Goal: Information Seeking & Learning: Learn about a topic

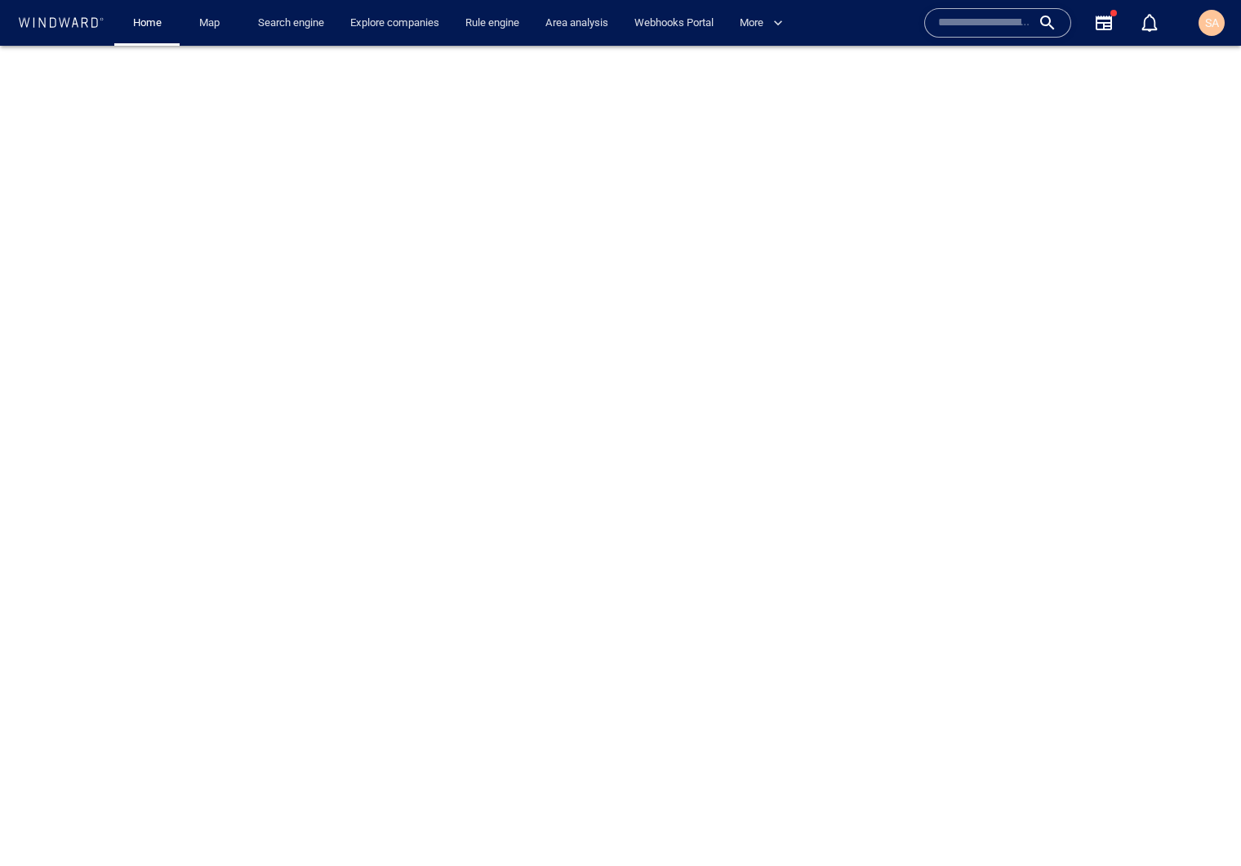
click at [433, 242] on div at bounding box center [620, 456] width 1241 height 820
click at [1213, 34] on div "SA" at bounding box center [1212, 23] width 26 height 26
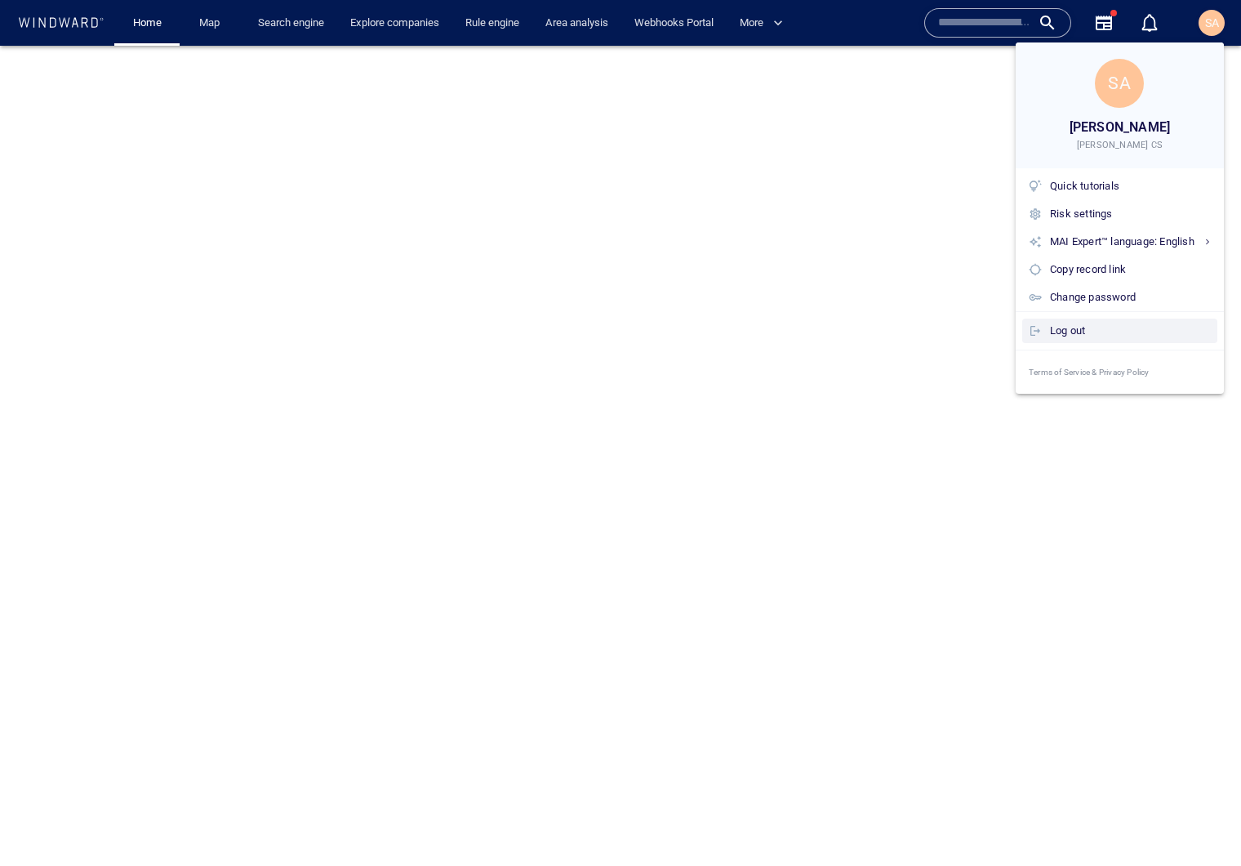
click at [1065, 332] on div "Log out" at bounding box center [1130, 331] width 161 height 18
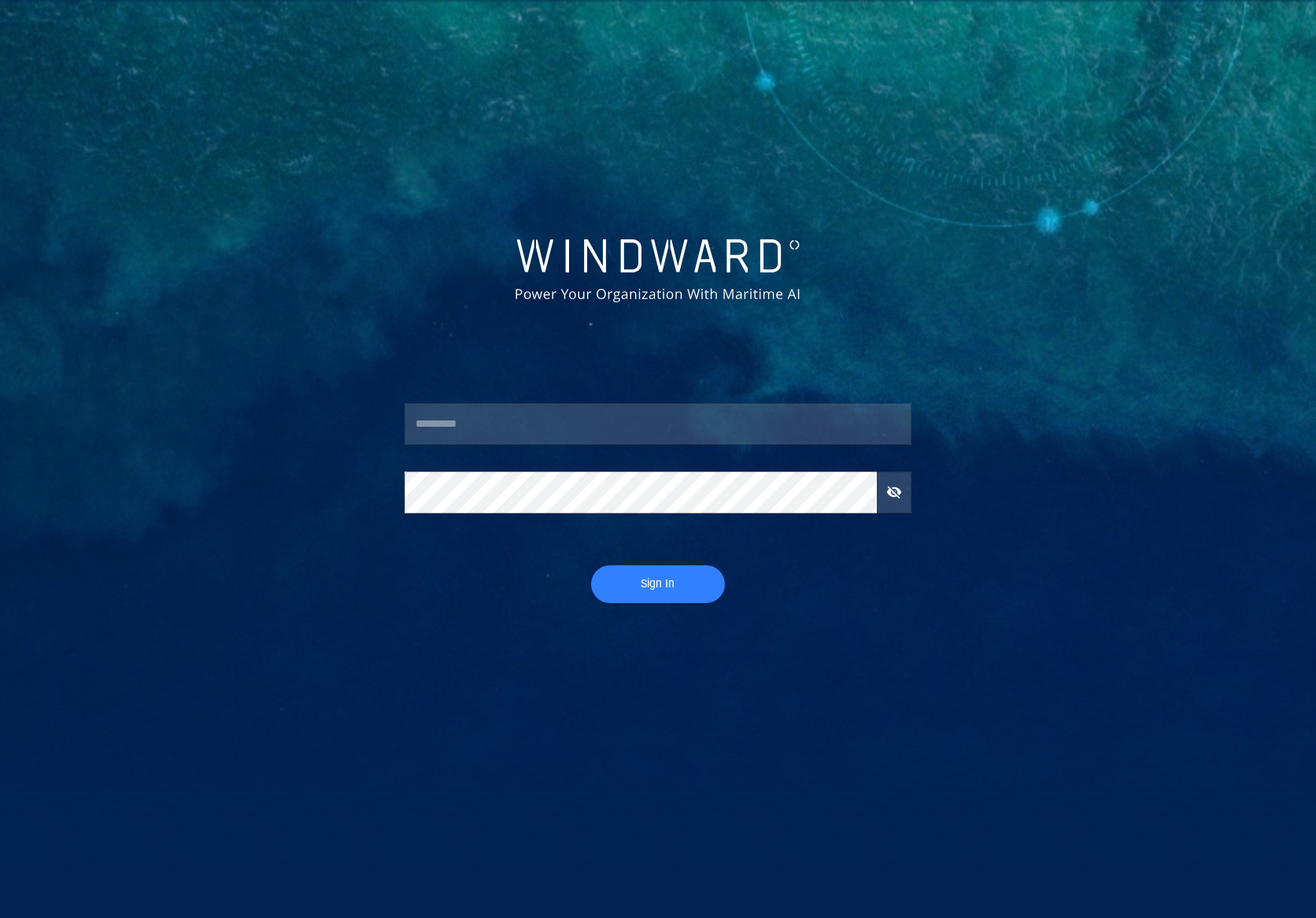
drag, startPoint x: 1131, startPoint y: 2, endPoint x: 688, endPoint y: 342, distance: 558.4
click at [688, 342] on div at bounding box center [658, 351] width 533 height 79
click at [498, 411] on input "text" at bounding box center [658, 424] width 508 height 42
click at [503, 430] on input "text" at bounding box center [658, 424] width 508 height 42
type input "*********"
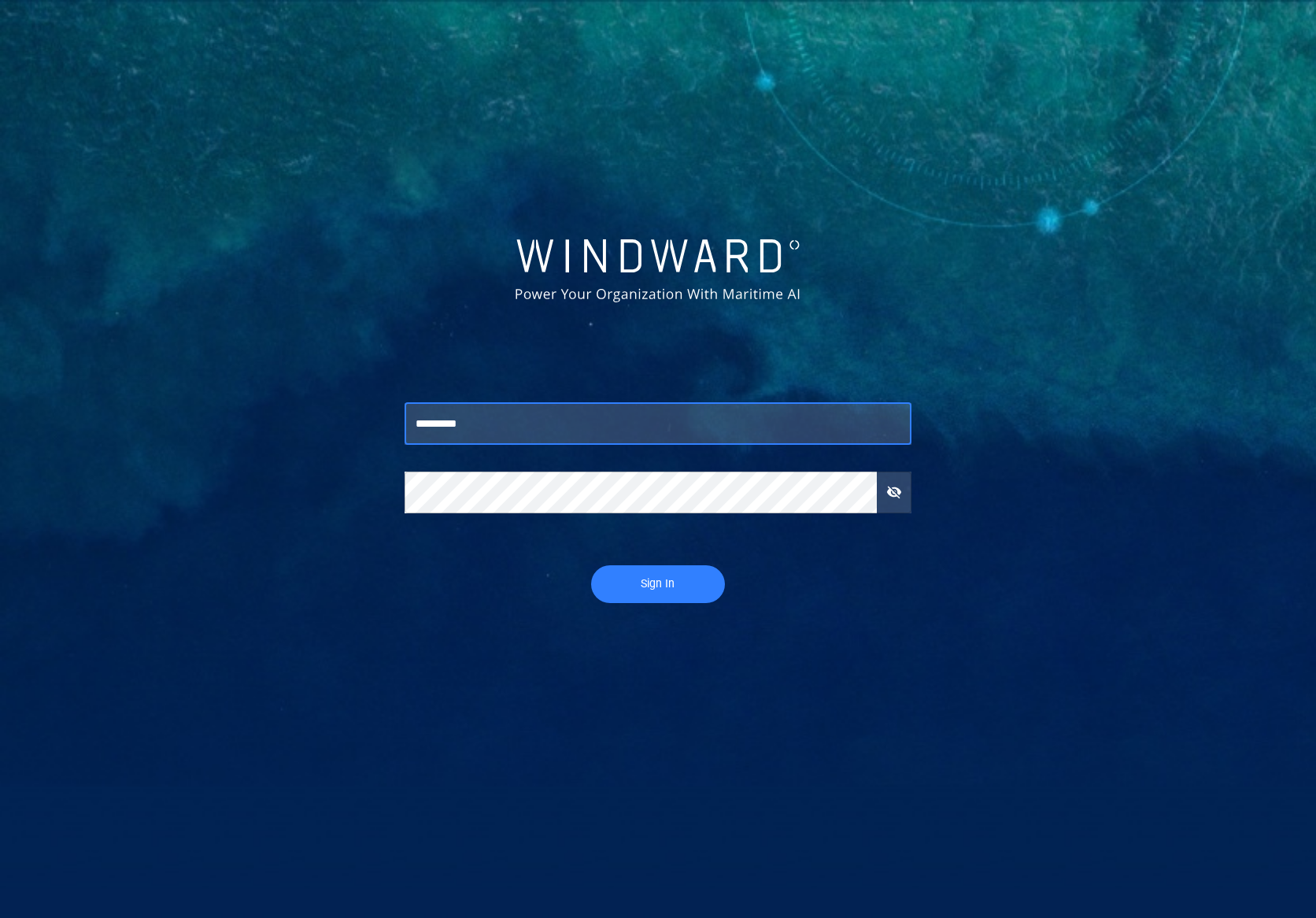
click at [667, 579] on span "Sign In" at bounding box center [658, 583] width 102 height 19
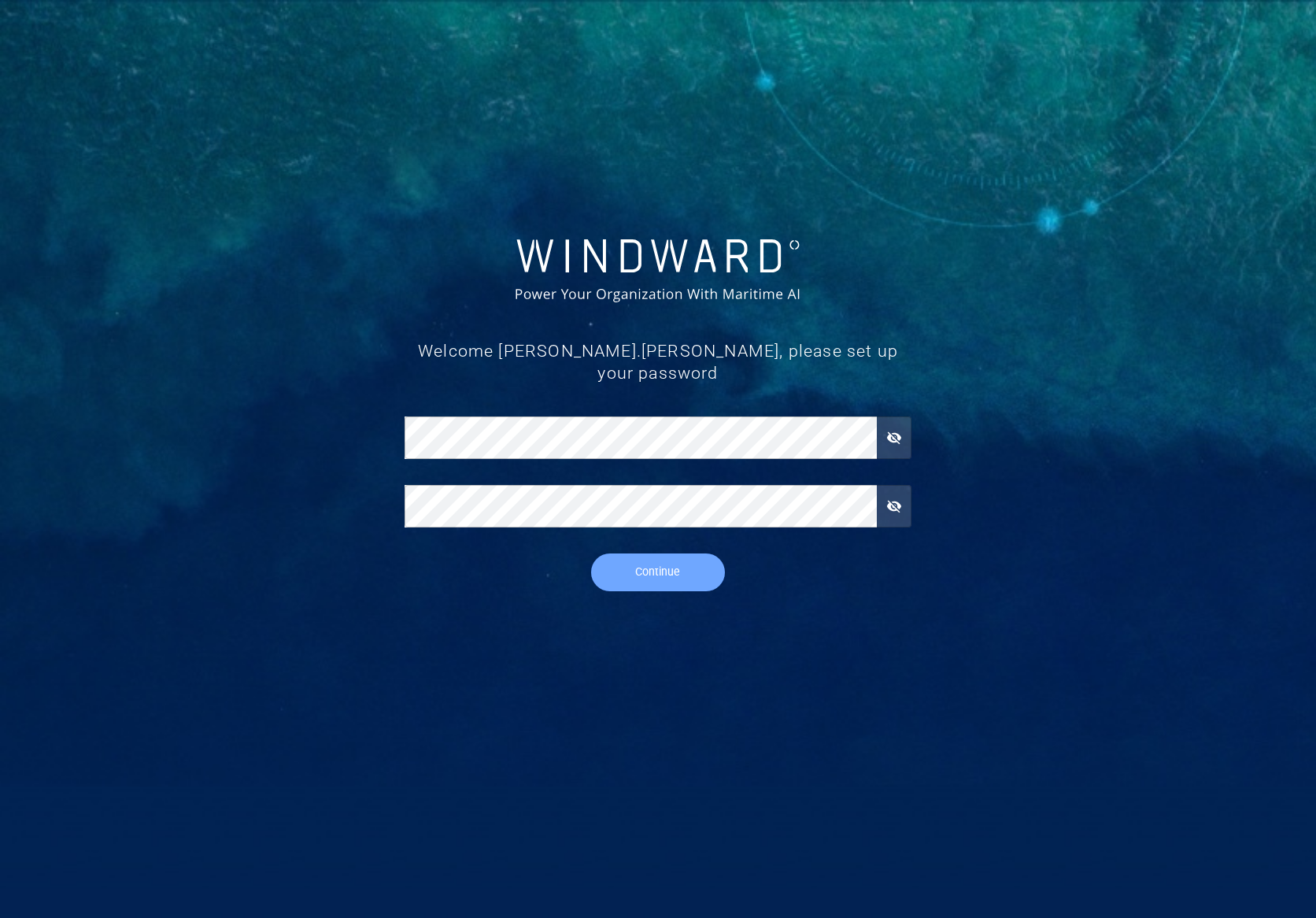
click at [629, 562] on span "Continue" at bounding box center [658, 572] width 102 height 19
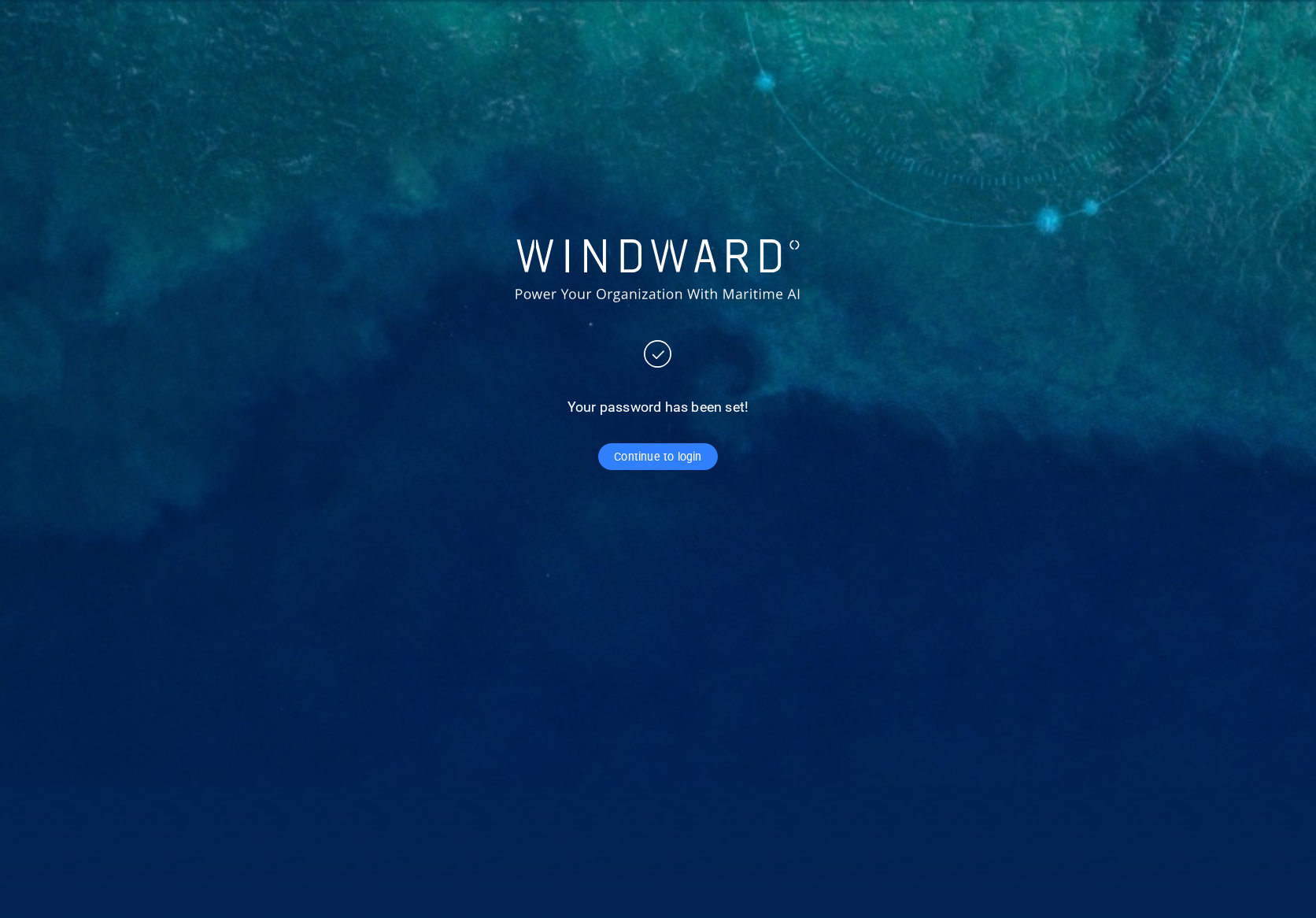
click at [662, 459] on span "Continue to login" at bounding box center [658, 457] width 88 height 19
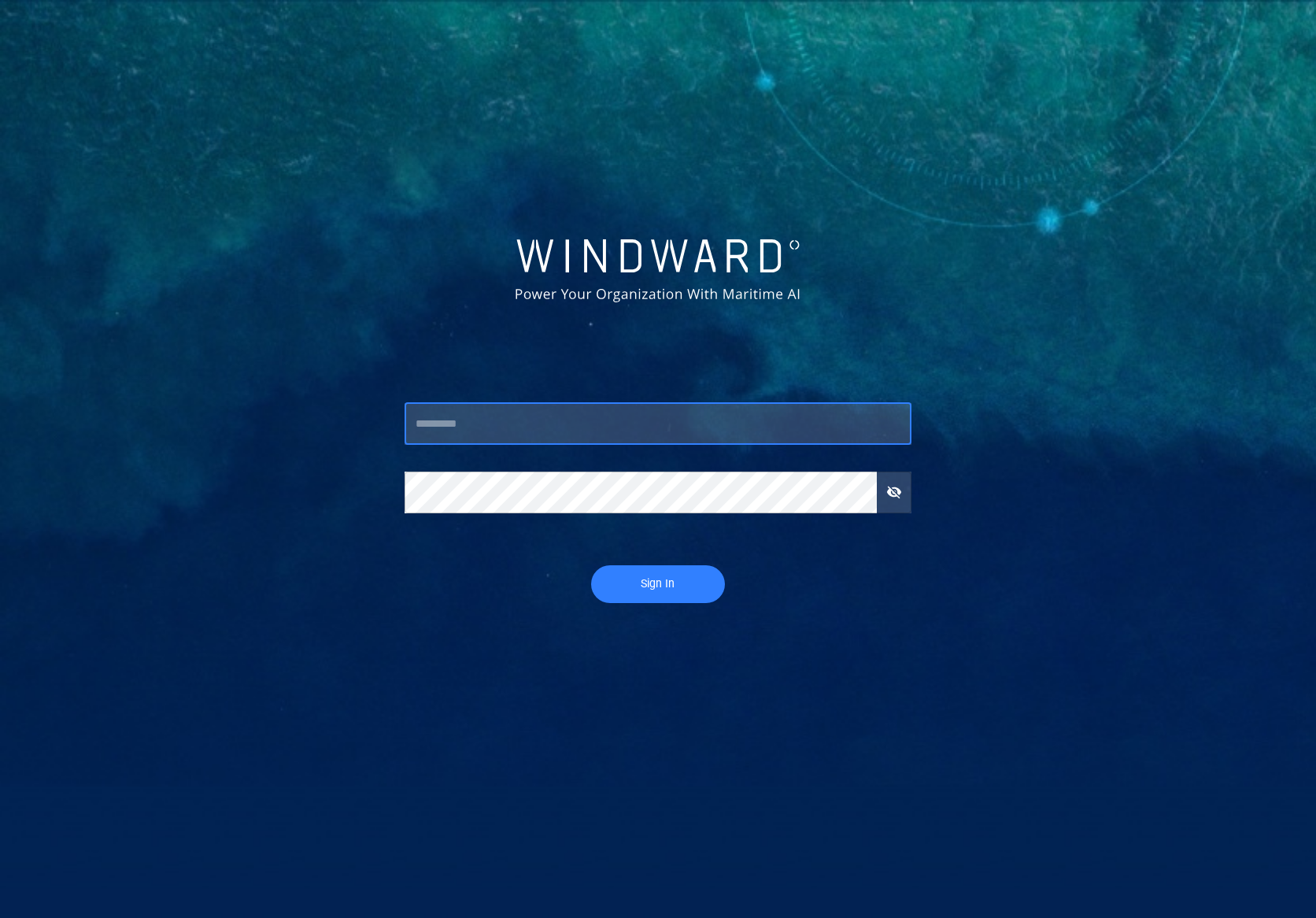
click at [518, 429] on input "text" at bounding box center [658, 424] width 508 height 42
type input "*********"
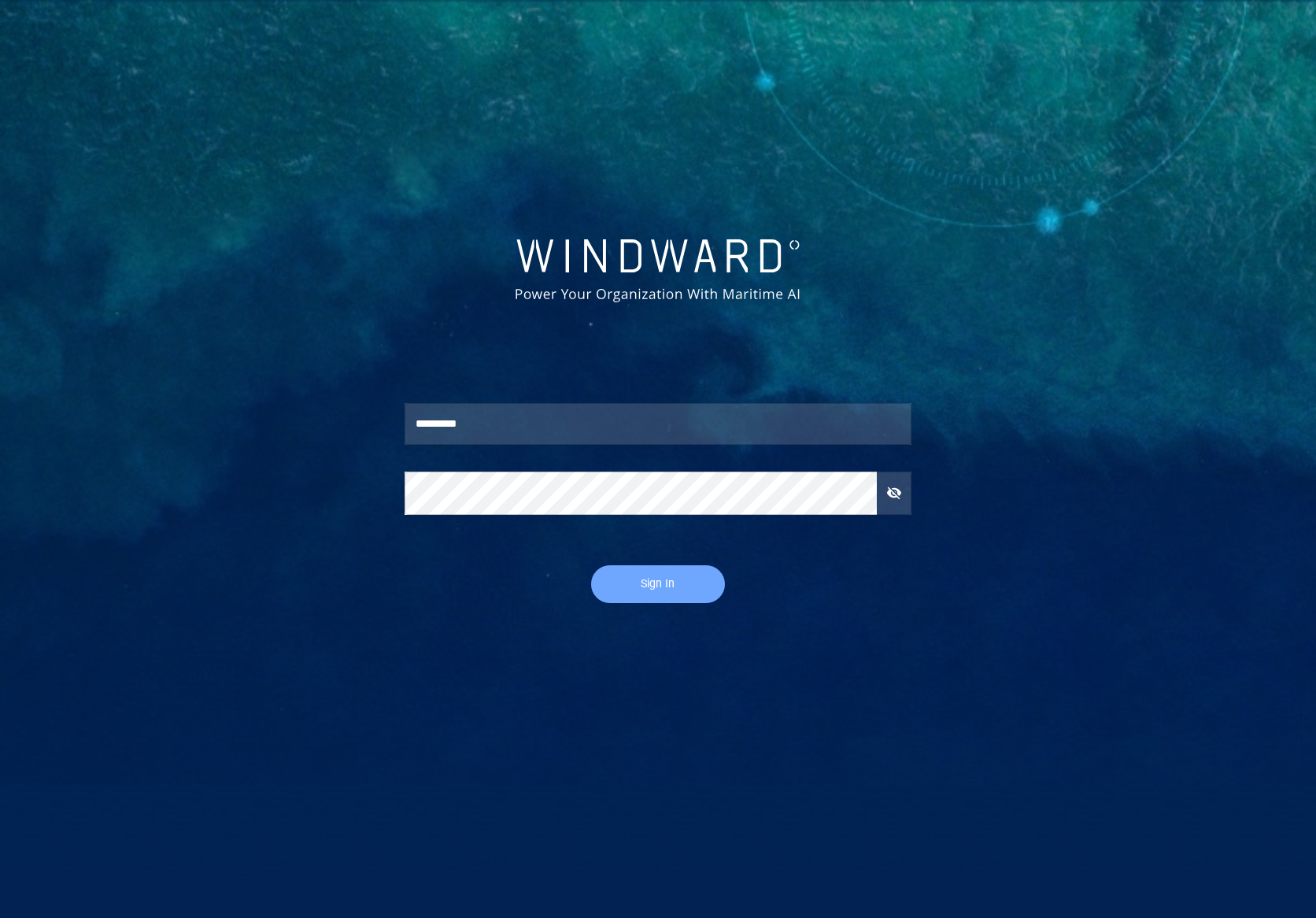
click at [676, 591] on span "Sign In" at bounding box center [658, 583] width 102 height 19
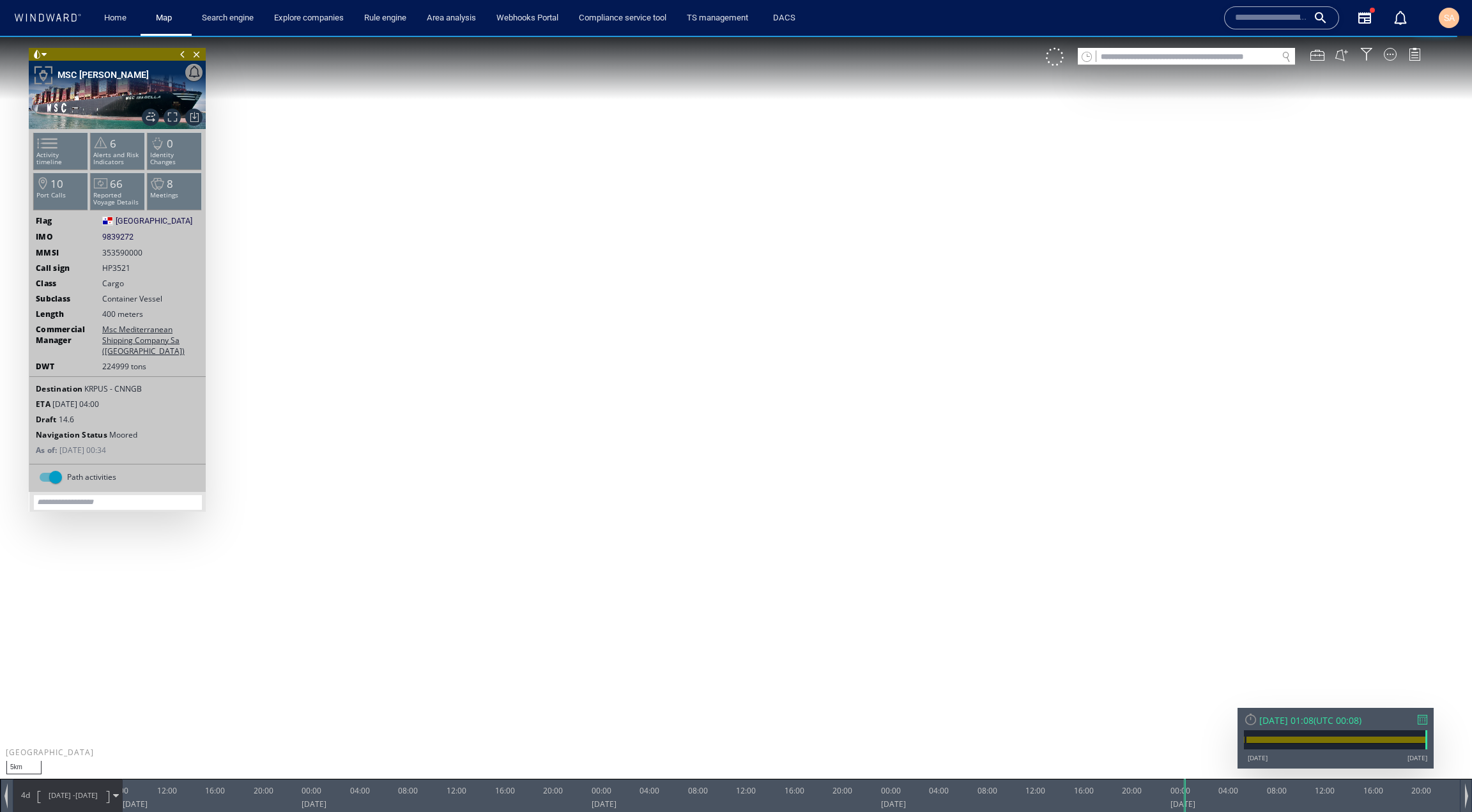
drag, startPoint x: 413, startPoint y: 336, endPoint x: 532, endPoint y: 383, distance: 127.9
click at [532, 383] on canvas "Map" at bounding box center [736, 418] width 1472 height 763
drag, startPoint x: 369, startPoint y: 288, endPoint x: 490, endPoint y: 347, distance: 134.6
click at [490, 347] on canvas "Map" at bounding box center [736, 418] width 1472 height 763
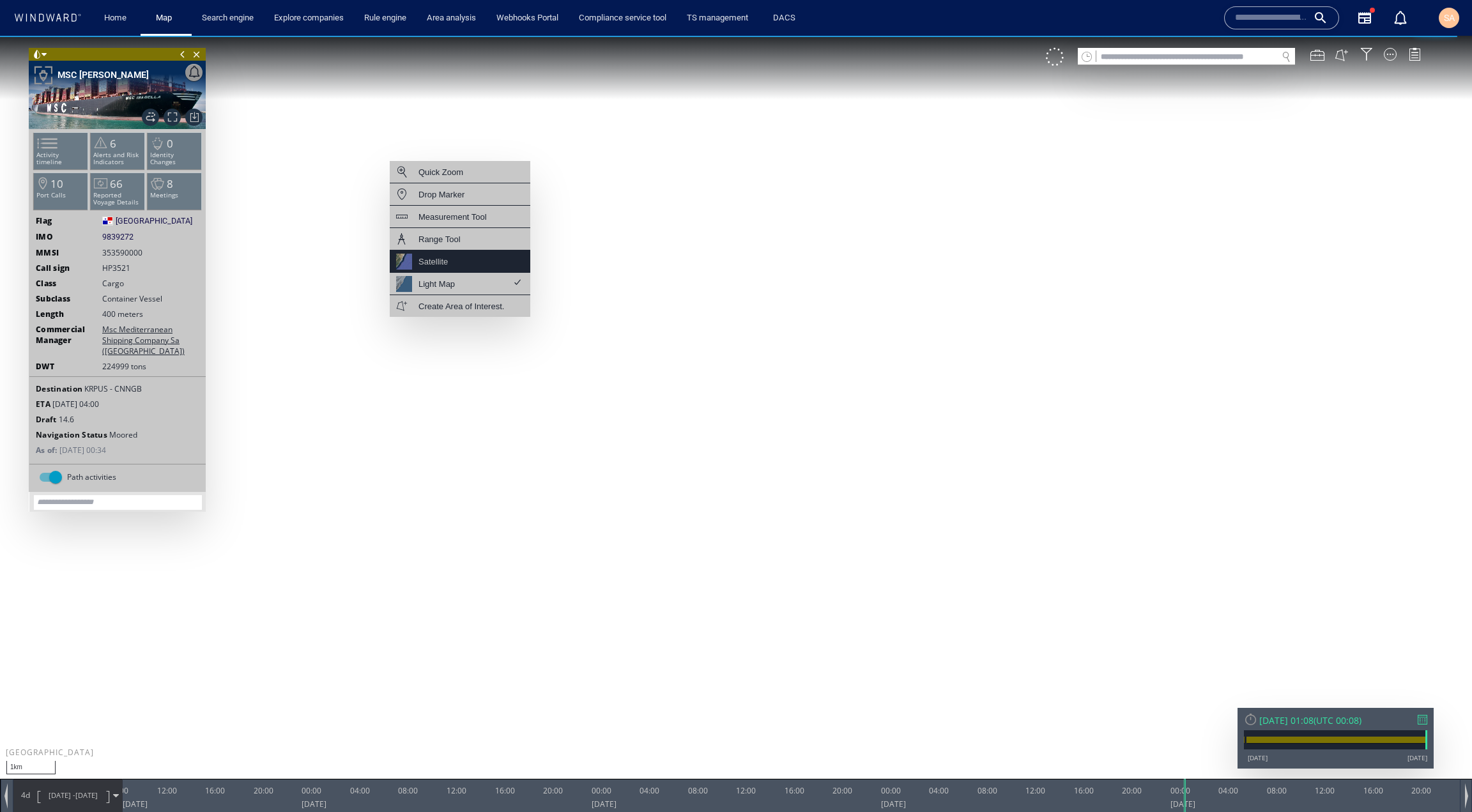
click at [452, 265] on div "Satellite" at bounding box center [460, 261] width 141 height 23
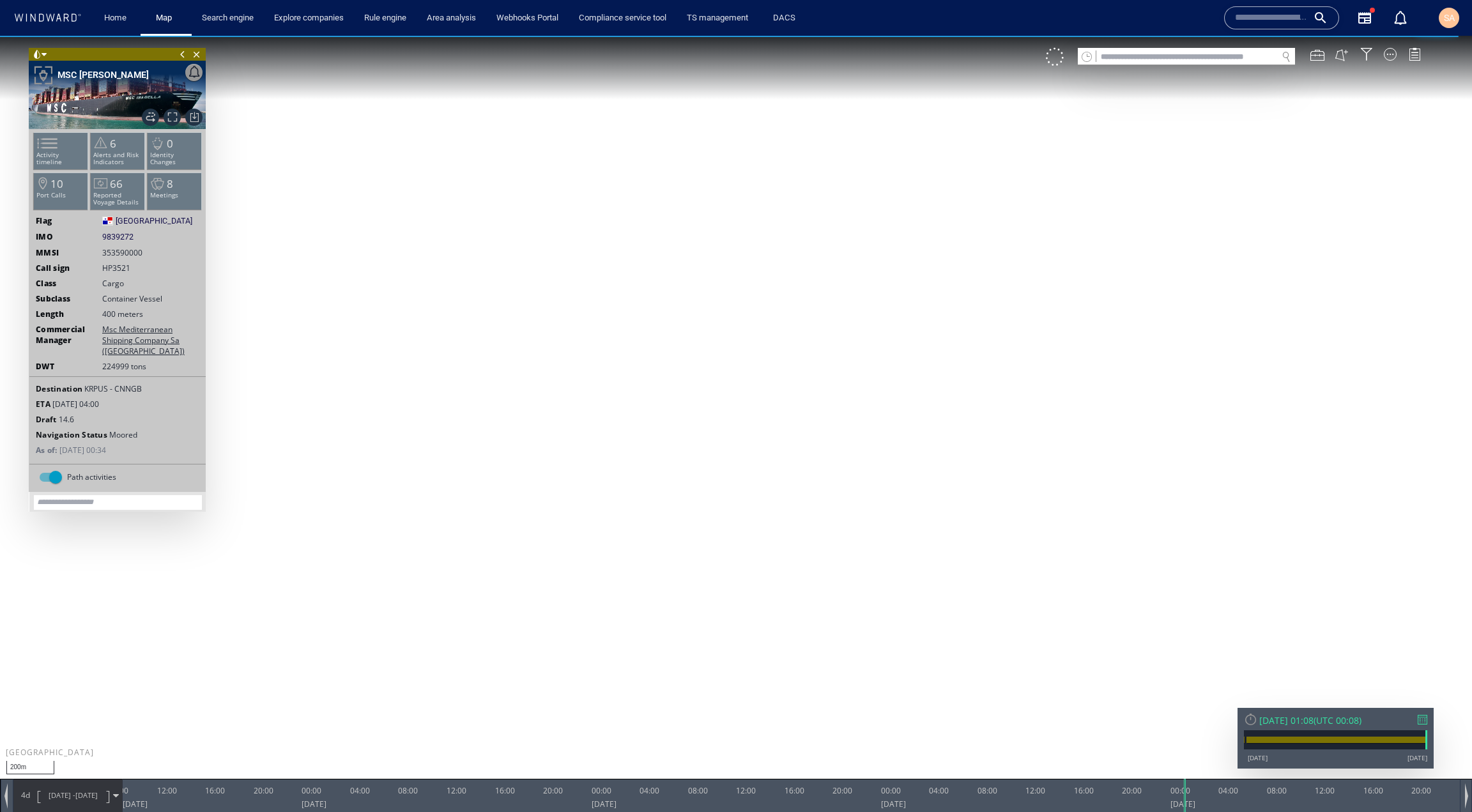
drag, startPoint x: 519, startPoint y: 357, endPoint x: 610, endPoint y: 386, distance: 95.5
click at [610, 386] on canvas "Map" at bounding box center [736, 418] width 1472 height 763
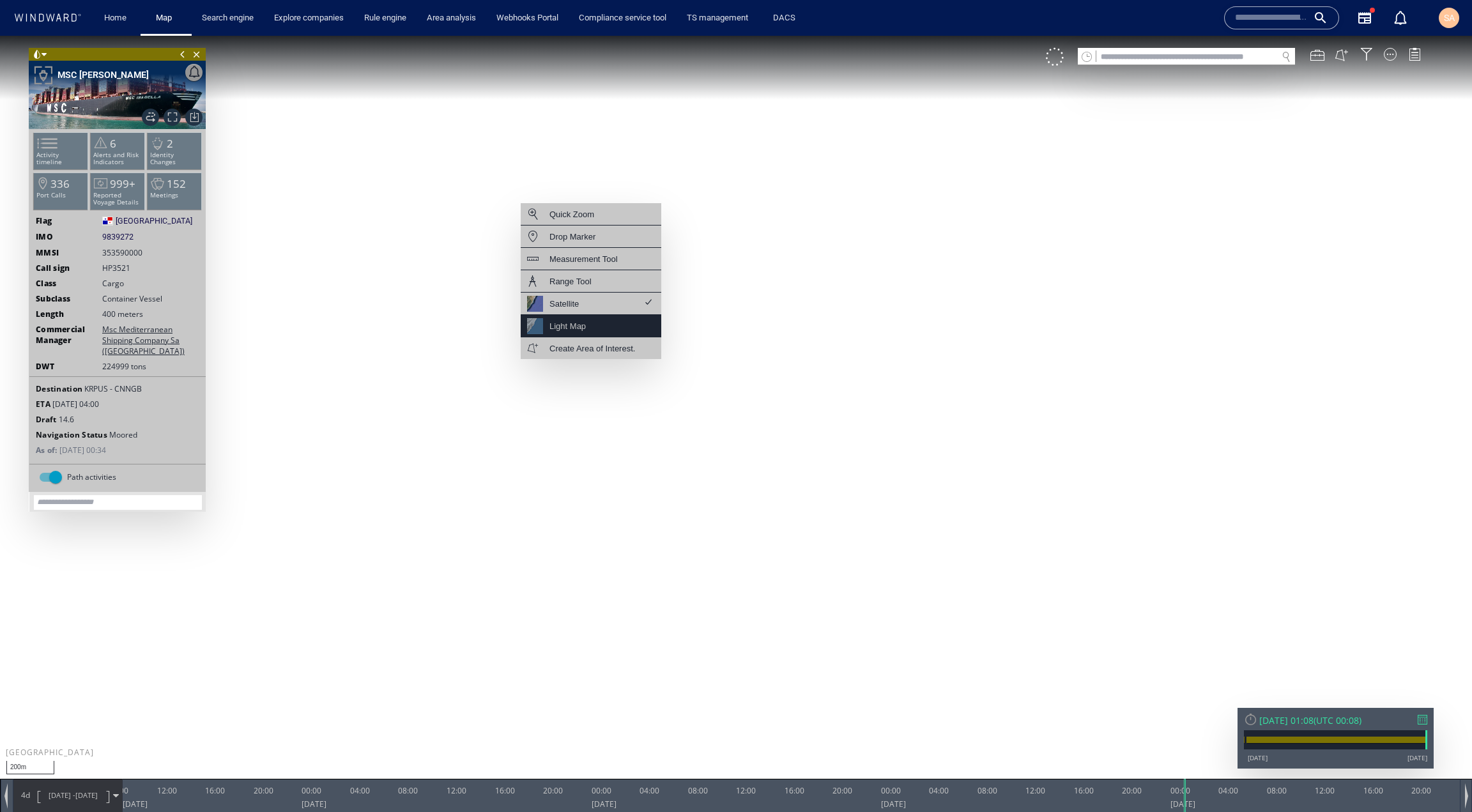
click at [586, 323] on div "Light Map" at bounding box center [592, 326] width 141 height 23
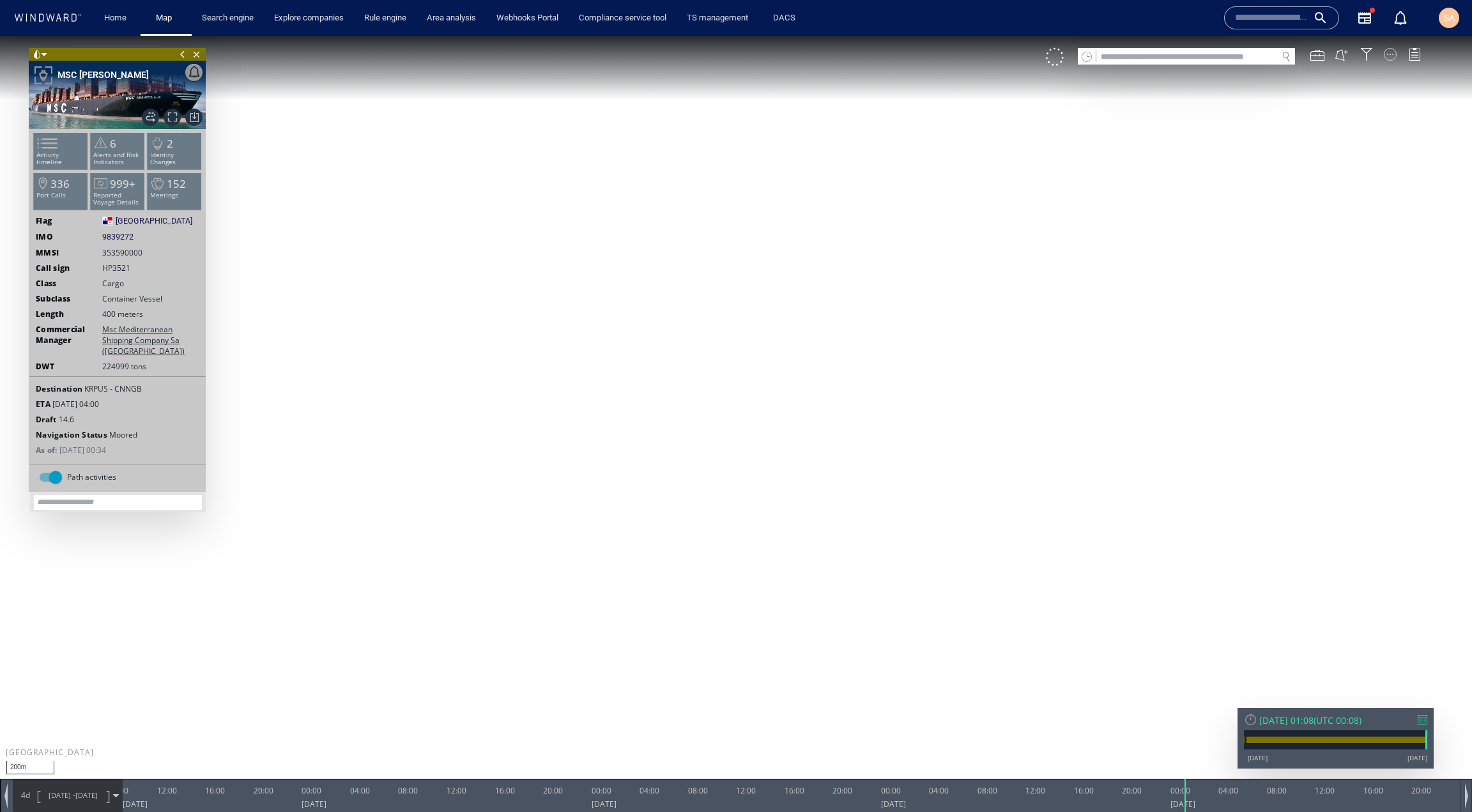
click at [1386, 58] on div at bounding box center [1391, 54] width 13 height 13
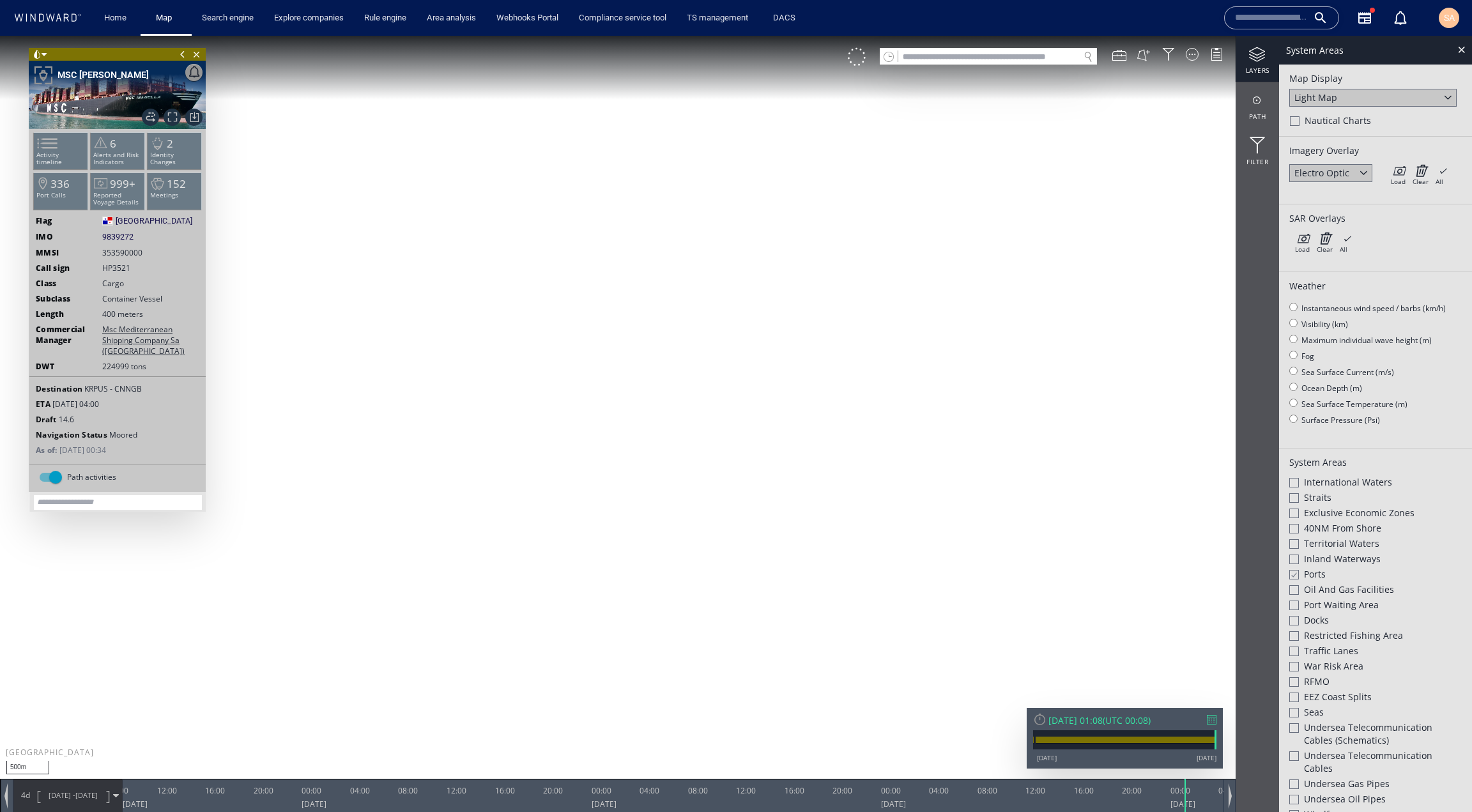
drag, startPoint x: 799, startPoint y: 360, endPoint x: 768, endPoint y: 433, distance: 79.3
click at [743, 440] on canvas "Map" at bounding box center [736, 418] width 1472 height 763
click at [1398, 168] on icon at bounding box center [1398, 171] width 15 height 13
drag, startPoint x: 856, startPoint y: 447, endPoint x: 704, endPoint y: 493, distance: 158.8
click at [709, 493] on canvas "Map" at bounding box center [736, 418] width 1472 height 763
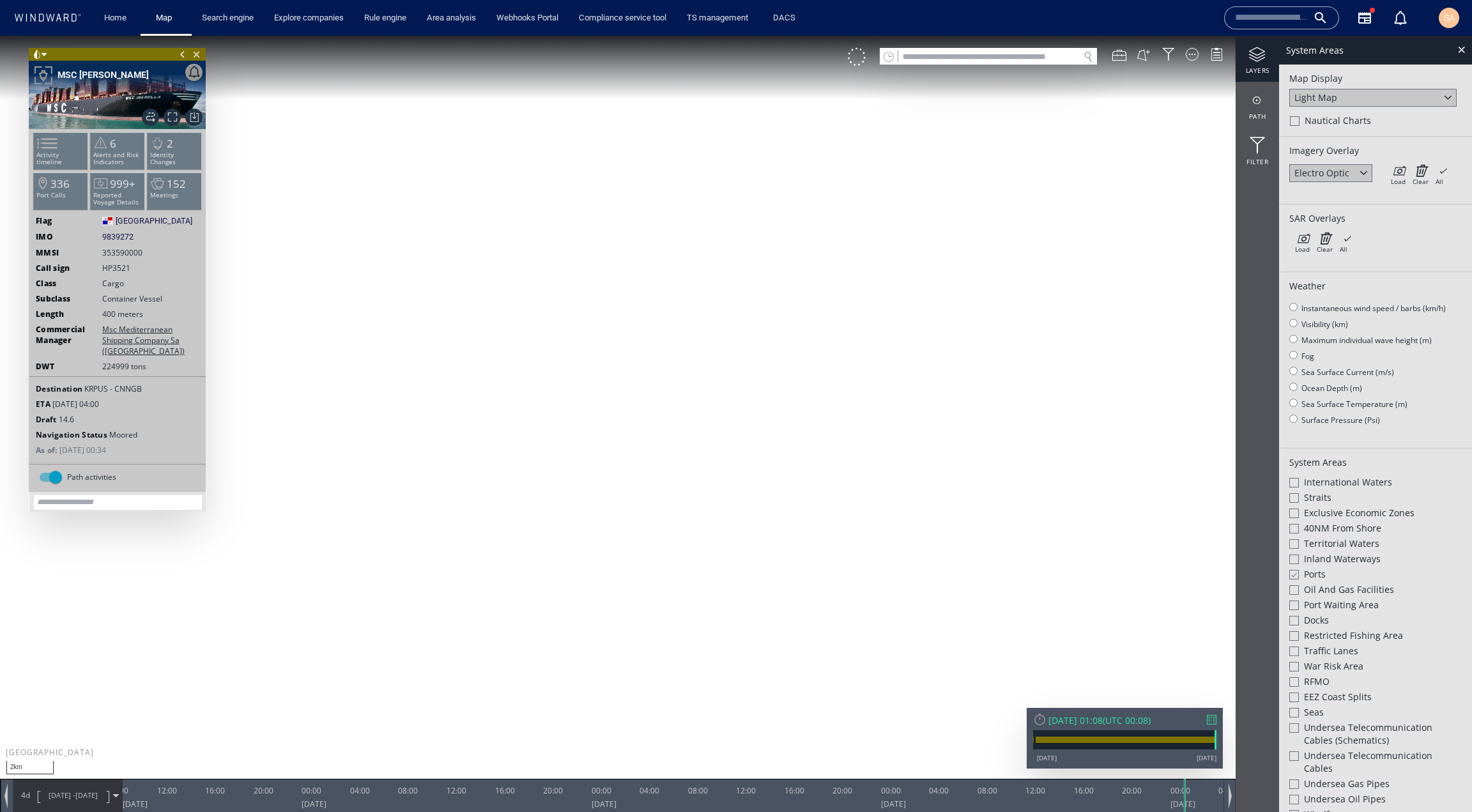
drag, startPoint x: 660, startPoint y: 494, endPoint x: 648, endPoint y: 493, distance: 12.0
click at [650, 494] on canvas "Map" at bounding box center [736, 418] width 1472 height 763
click at [1398, 173] on icon at bounding box center [1398, 171] width 15 height 13
click at [1210, 717] on div at bounding box center [1212, 720] width 9 height 9
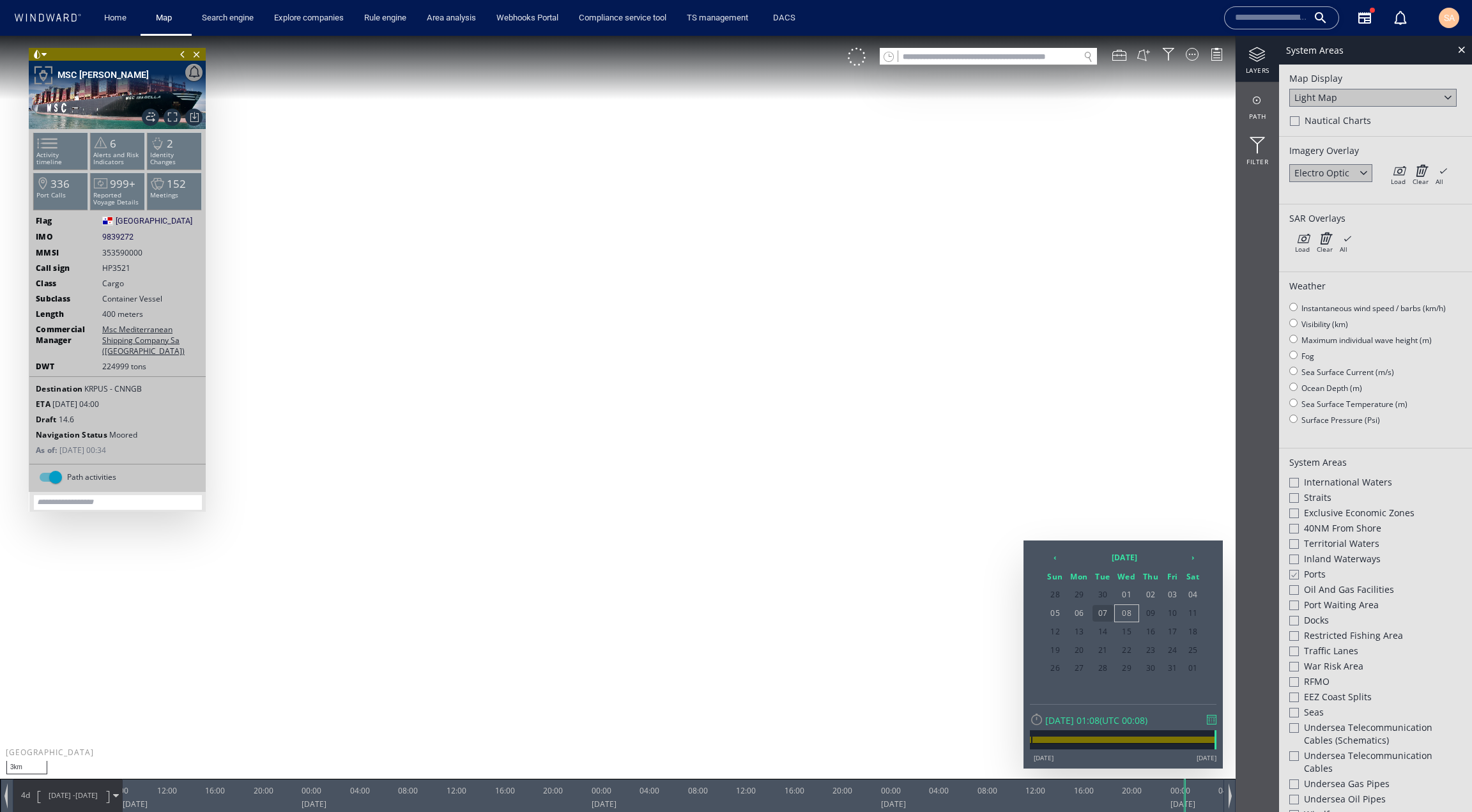
click at [1106, 615] on span "07" at bounding box center [1103, 613] width 21 height 16
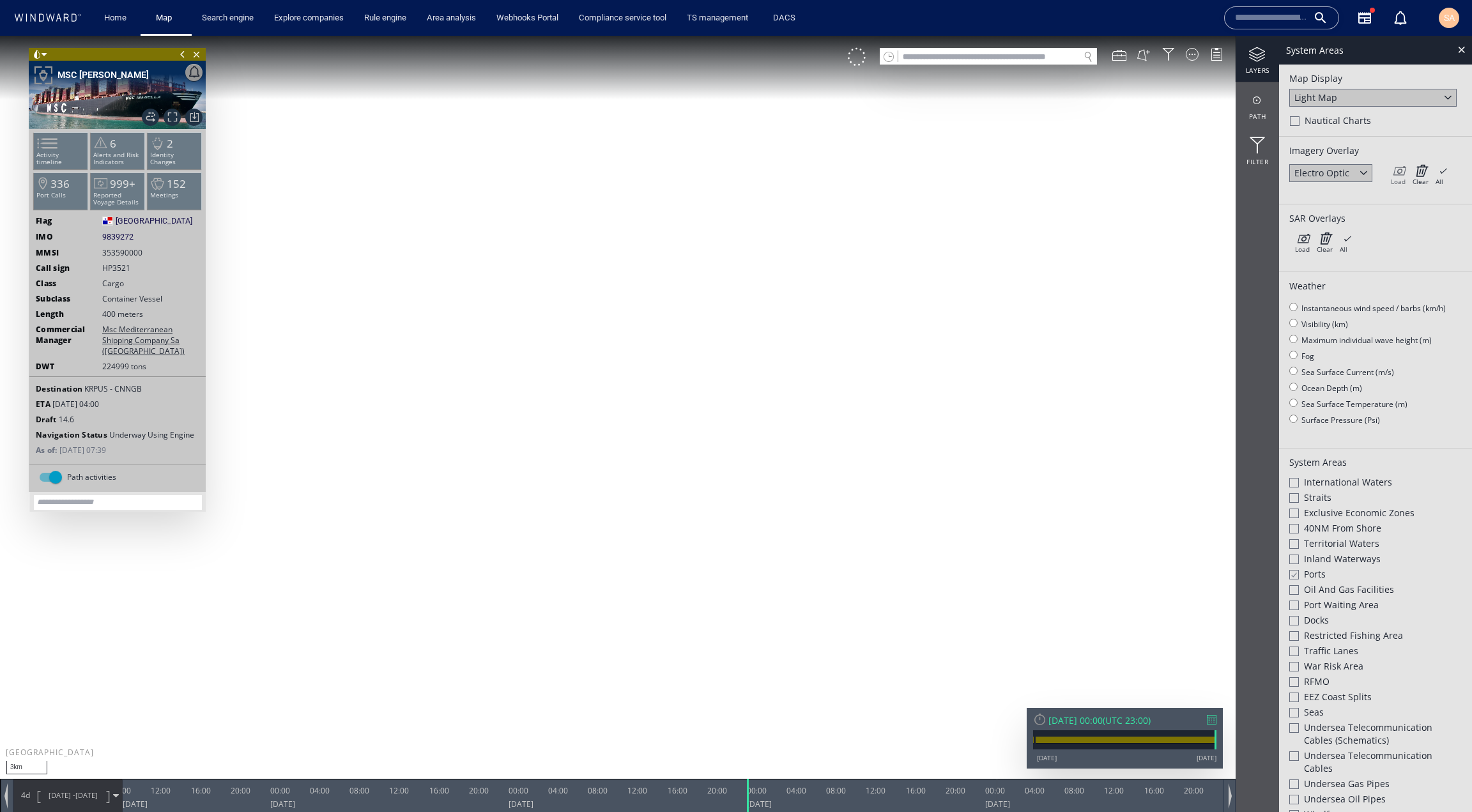
click at [1402, 179] on div "Load" at bounding box center [1398, 181] width 15 height 9
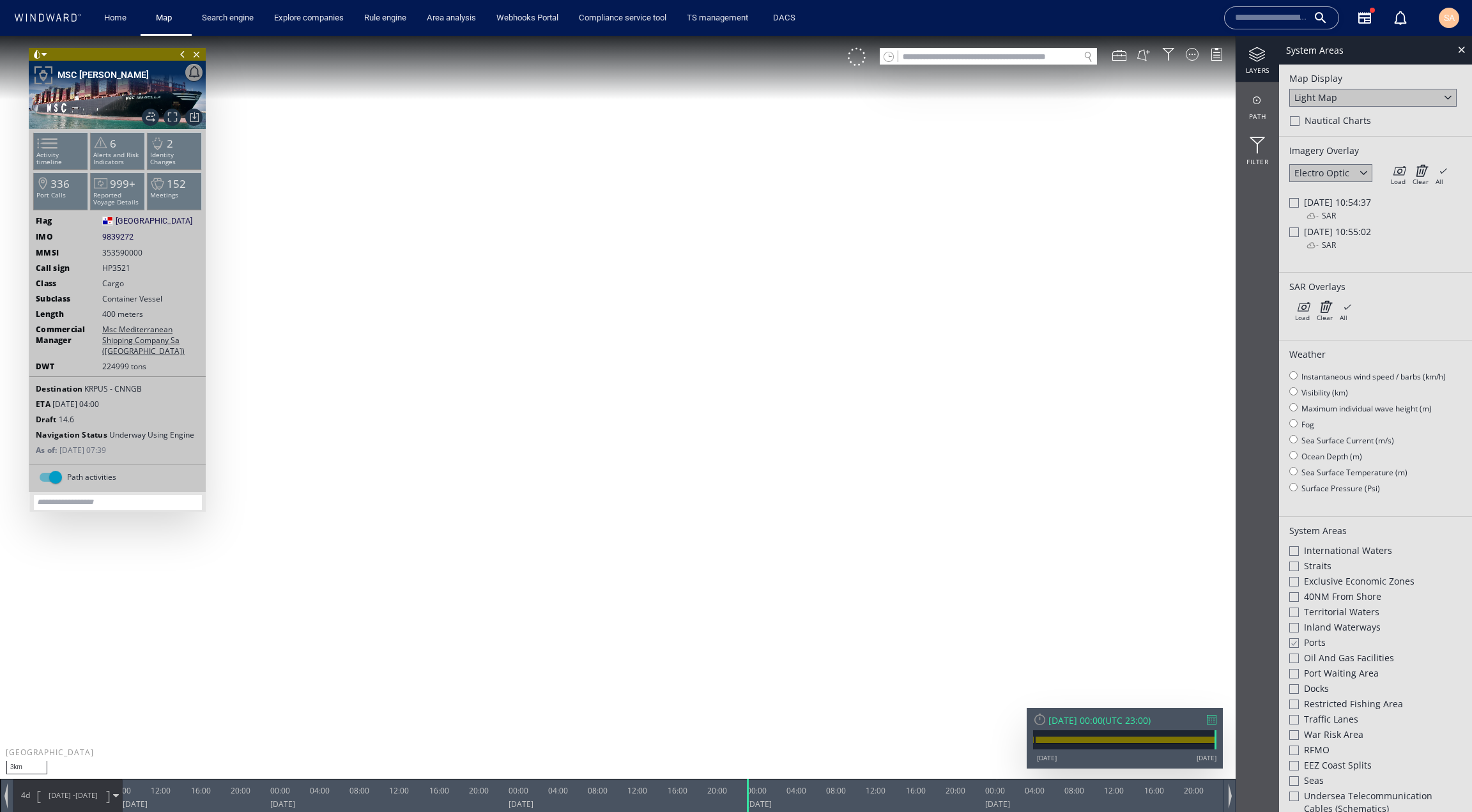
click at [1349, 178] on div "Electro Optic" at bounding box center [1331, 173] width 83 height 18
click at [1336, 214] on div "Synthetic aperture radar" at bounding box center [1330, 213] width 73 height 24
click at [1395, 173] on icon at bounding box center [1398, 171] width 15 height 13
click at [1344, 174] on div "Synthetic aperture radar" at bounding box center [1330, 178] width 73 height 24
click at [1332, 203] on div "Electro Optic" at bounding box center [1322, 203] width 55 height 13
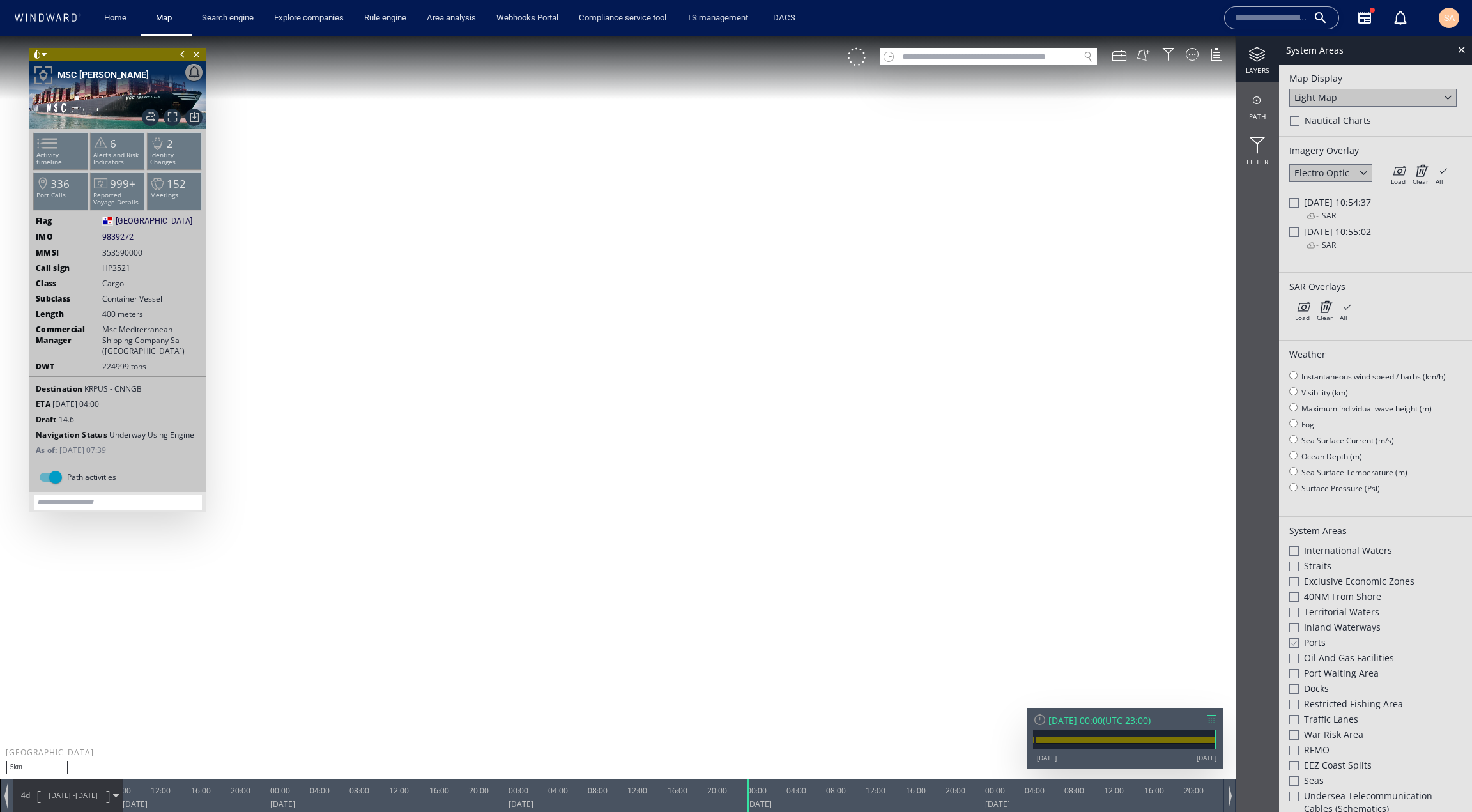
click at [1298, 204] on div "Tue 07/10/2025 10:54:37" at bounding box center [1376, 203] width 172 height 13
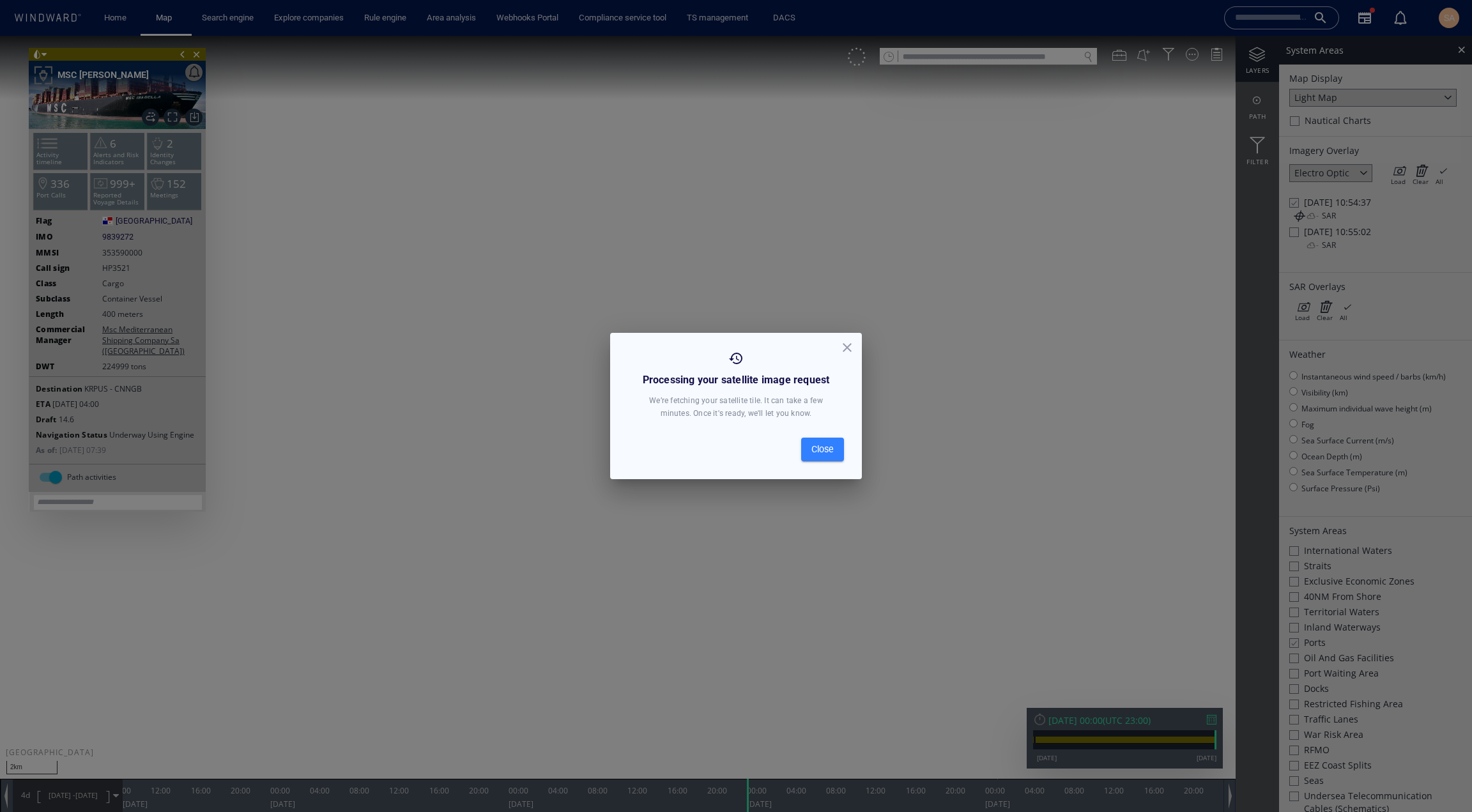
click at [831, 447] on span "Close" at bounding box center [822, 449] width 23 height 16
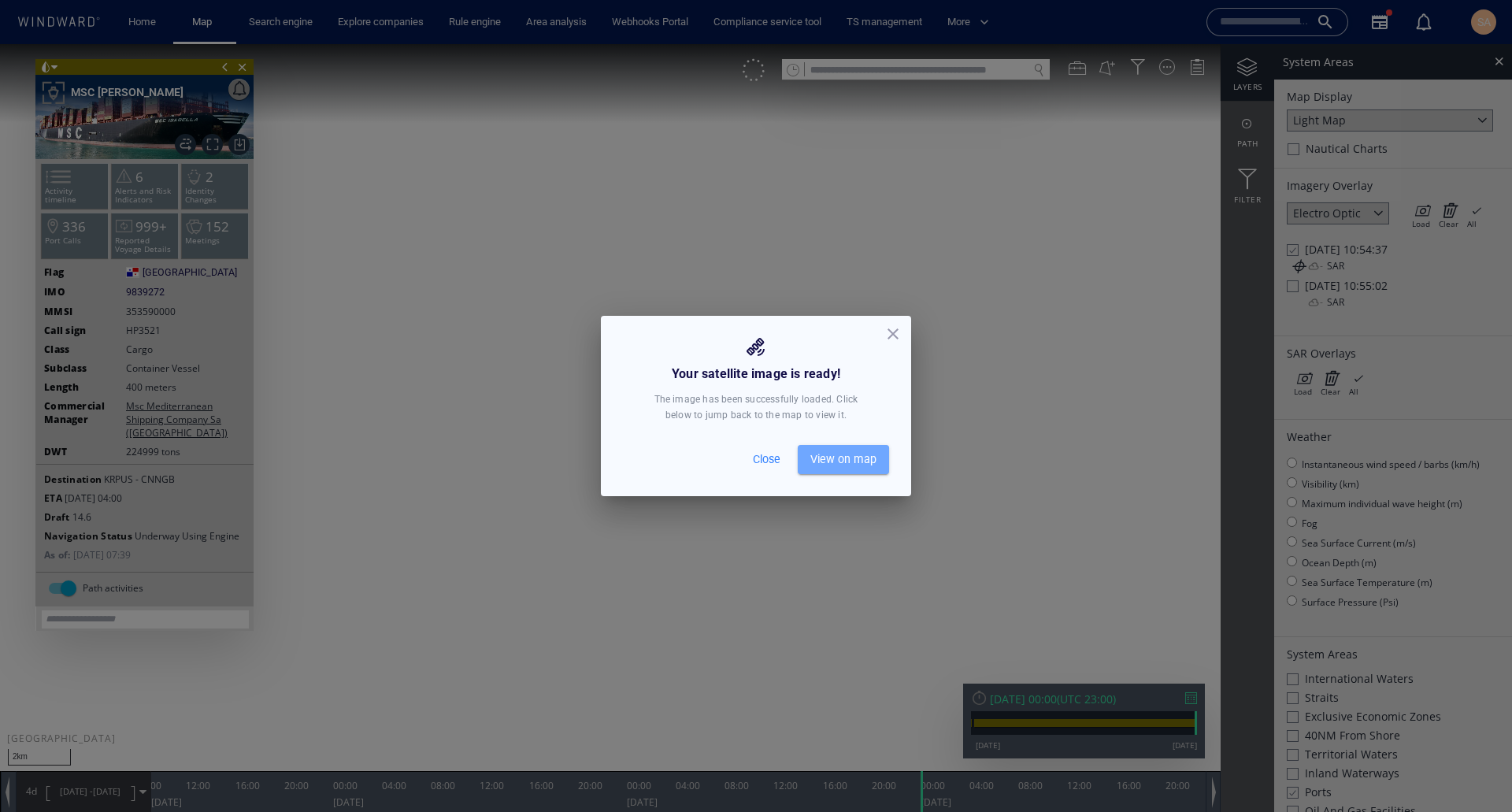
click at [855, 453] on span "View on map" at bounding box center [843, 459] width 67 height 19
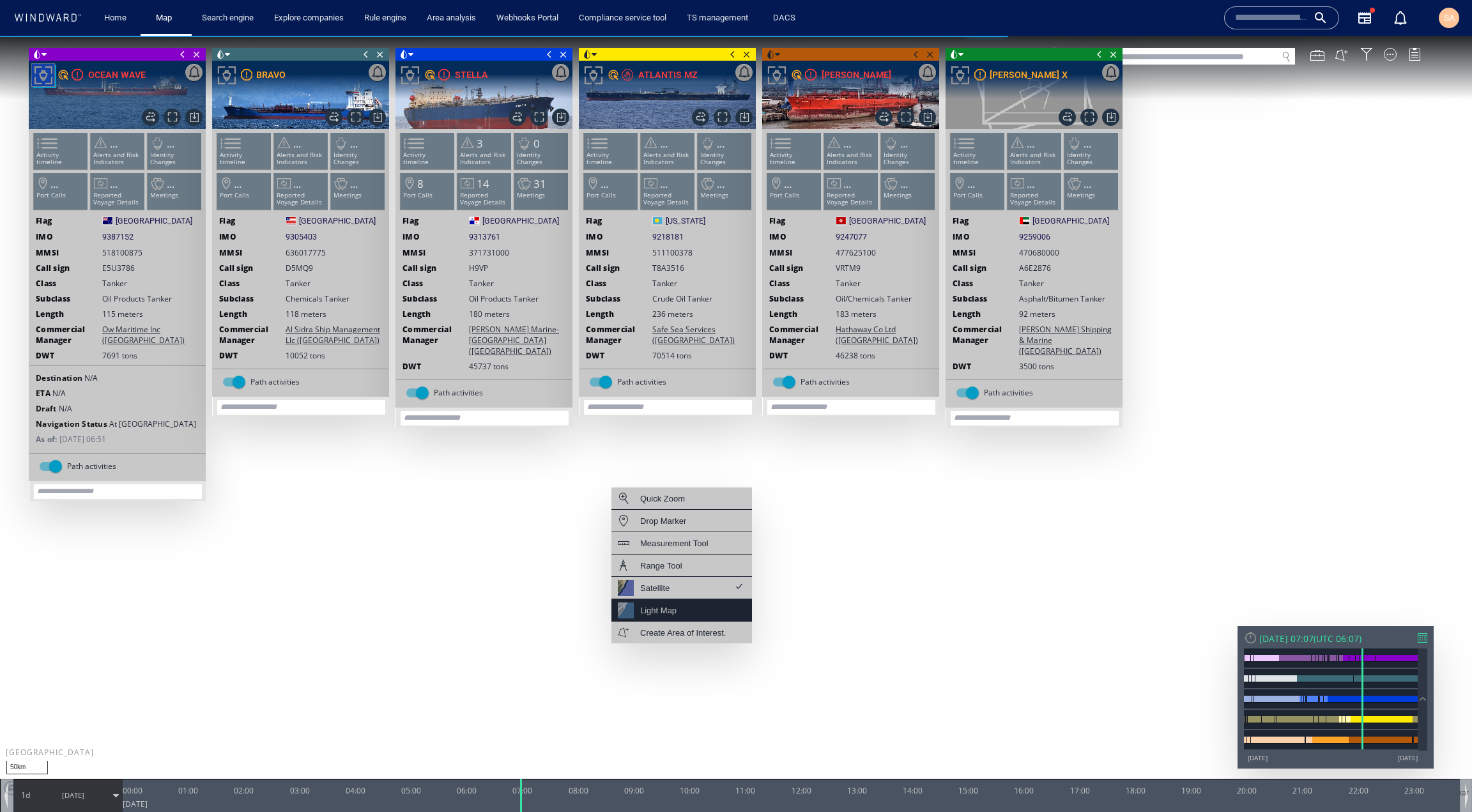
click at [696, 600] on div "Light Map" at bounding box center [682, 610] width 141 height 23
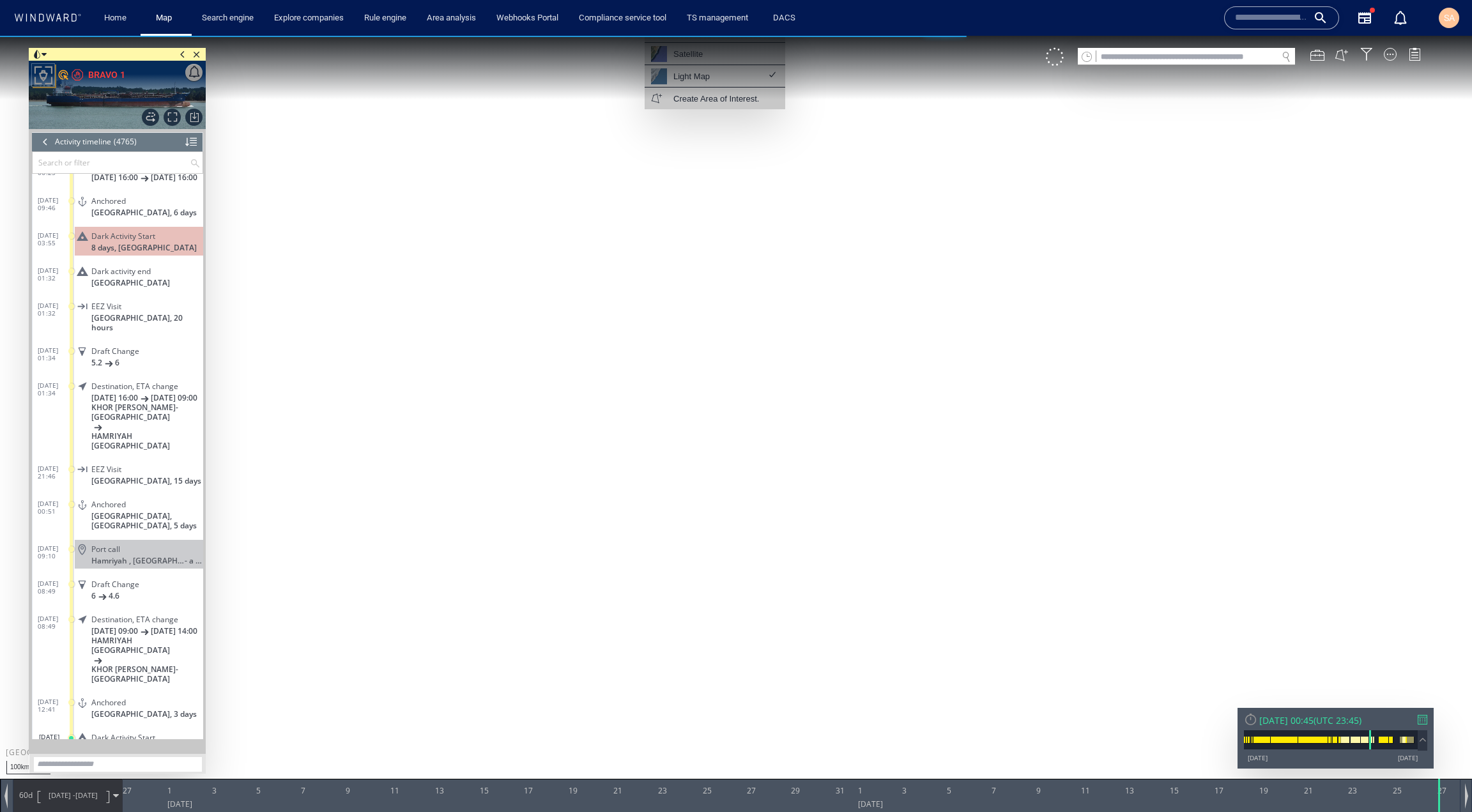
scroll to position [139440, 0]
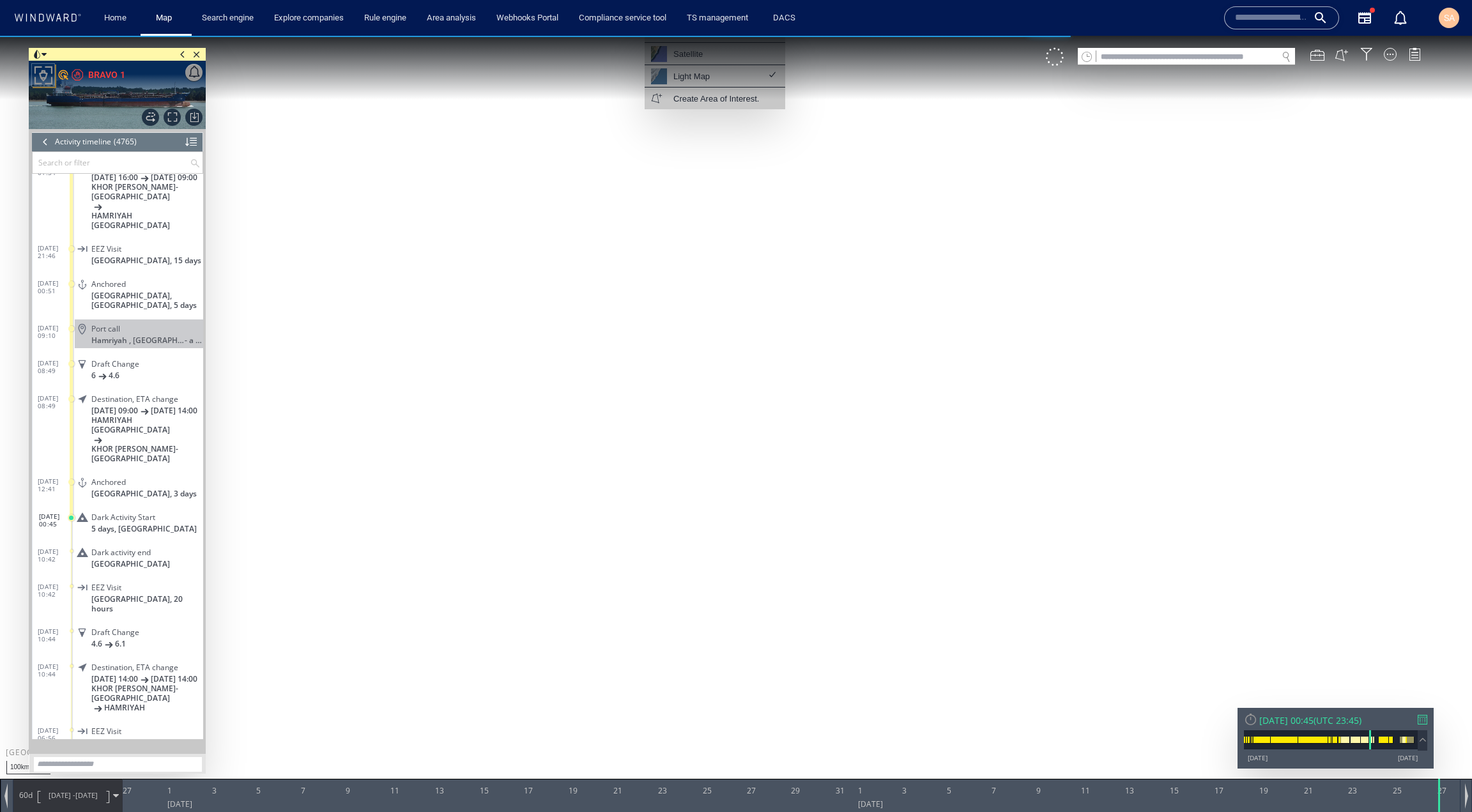
click at [165, 512] on div "Dark Activity Start" at bounding box center [145, 517] width 106 height 9
click at [693, 68] on div "Light Map" at bounding box center [692, 76] width 37 height 16
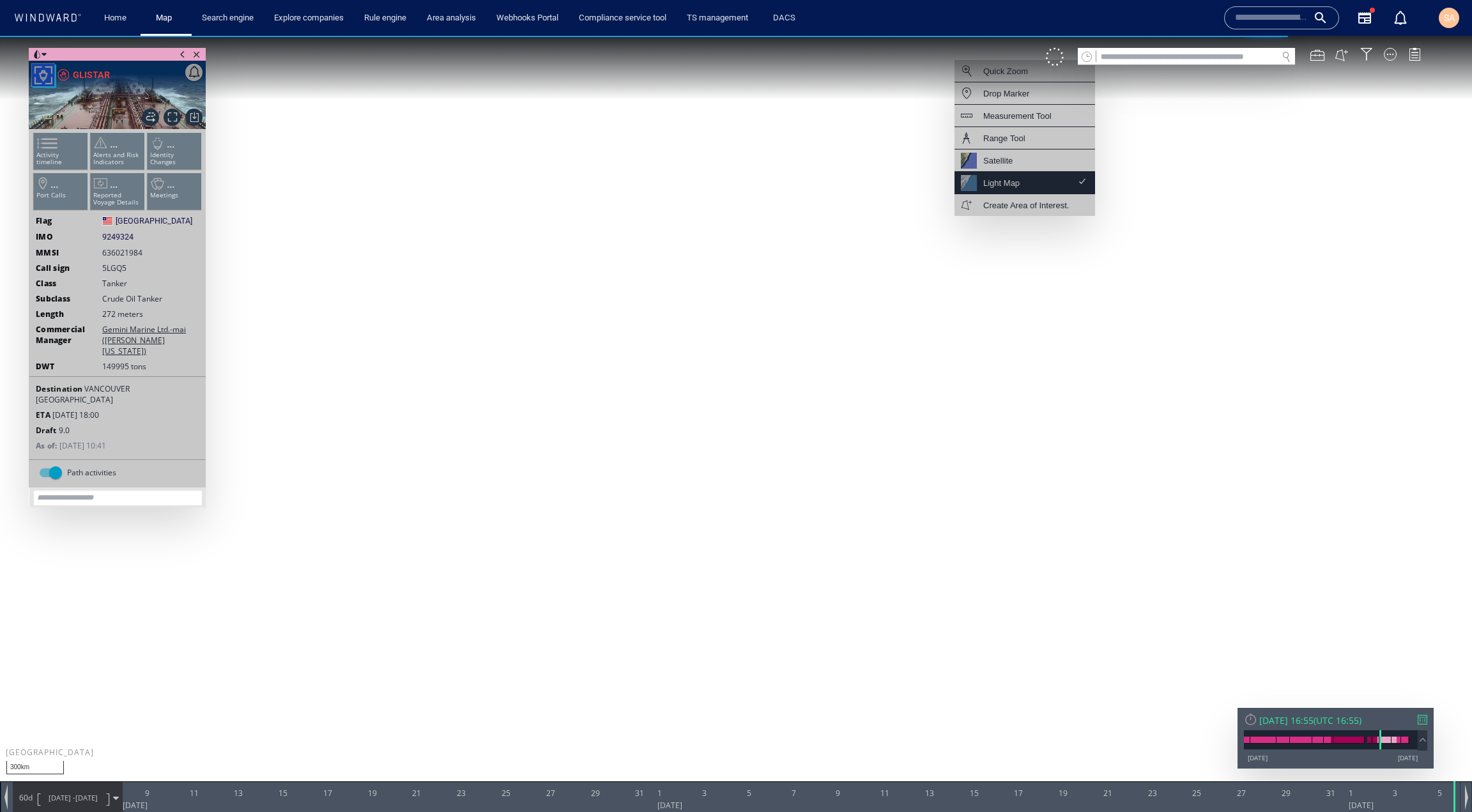
click at [1023, 185] on div "Light Map" at bounding box center [1025, 183] width 141 height 23
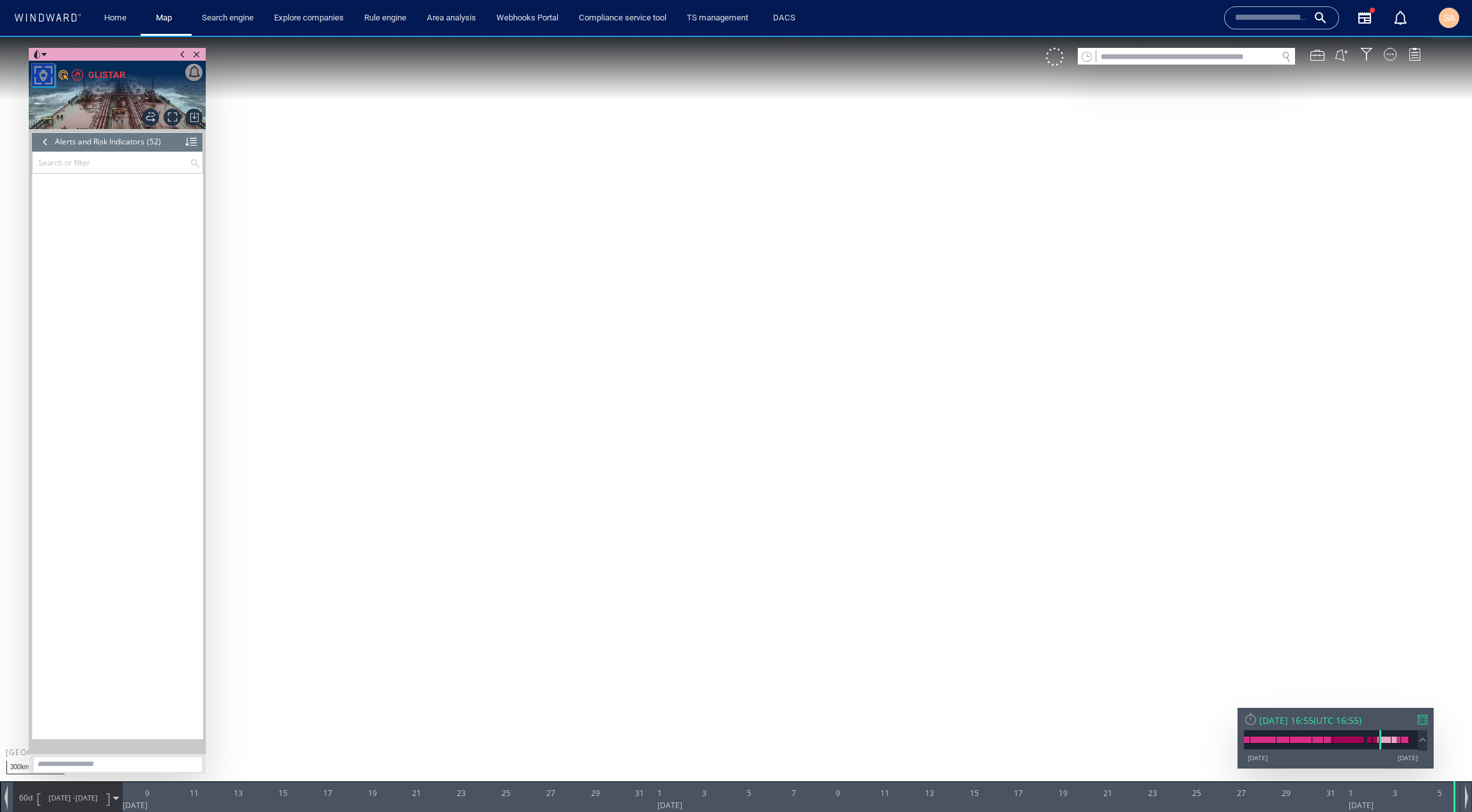
scroll to position [1261, 0]
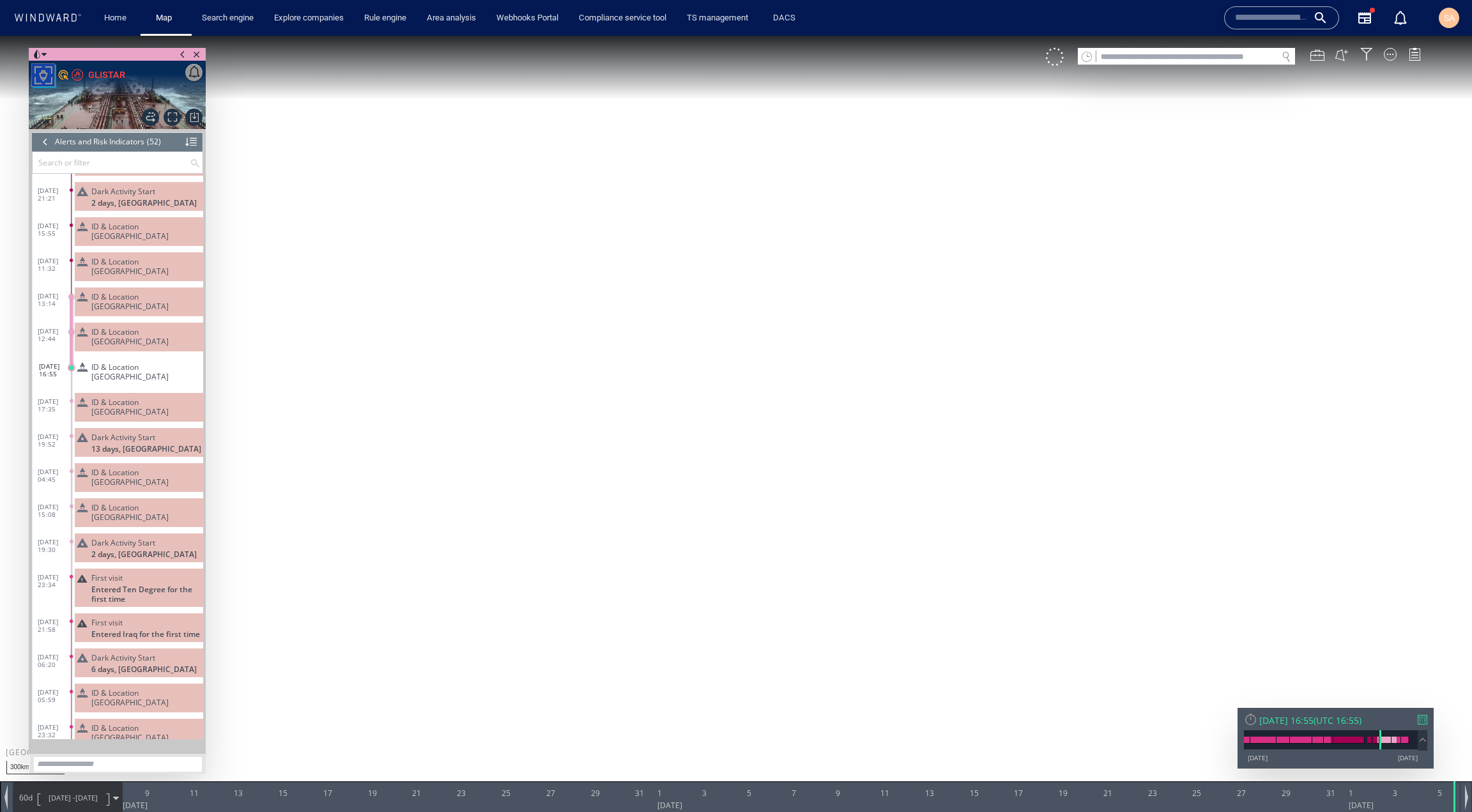
click at [117, 322] on div "ID & Location [GEOGRAPHIC_DATA]" at bounding box center [139, 336] width 128 height 29
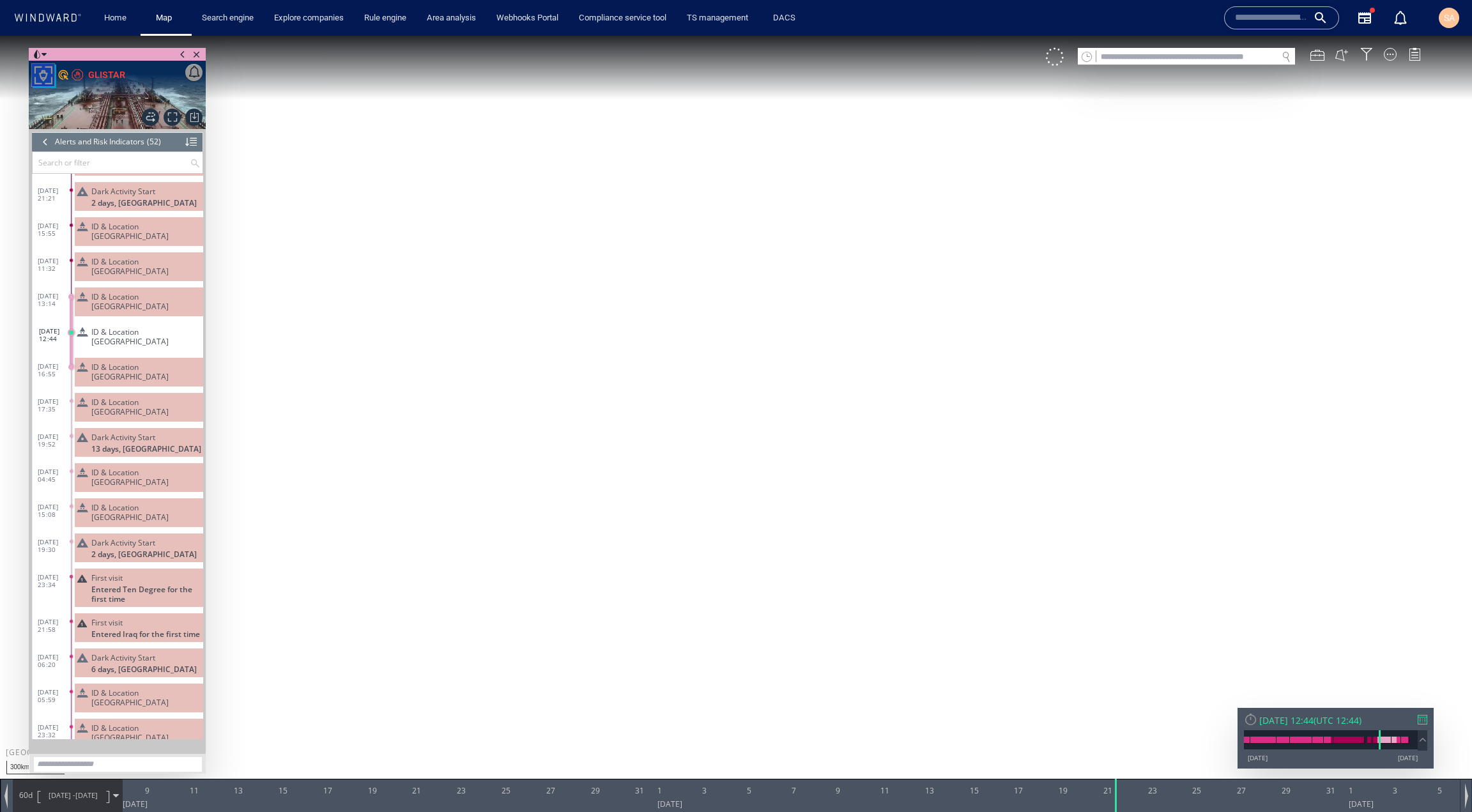
click at [123, 292] on span "ID & Location Tampering" at bounding box center [145, 301] width 106 height 19
click at [122, 397] on span "ID & Location Tampering" at bounding box center [145, 407] width 106 height 19
drag, startPoint x: 671, startPoint y: 426, endPoint x: 592, endPoint y: 326, distance: 127.4
click at [593, 472] on canvas "Map" at bounding box center [736, 418] width 1472 height 763
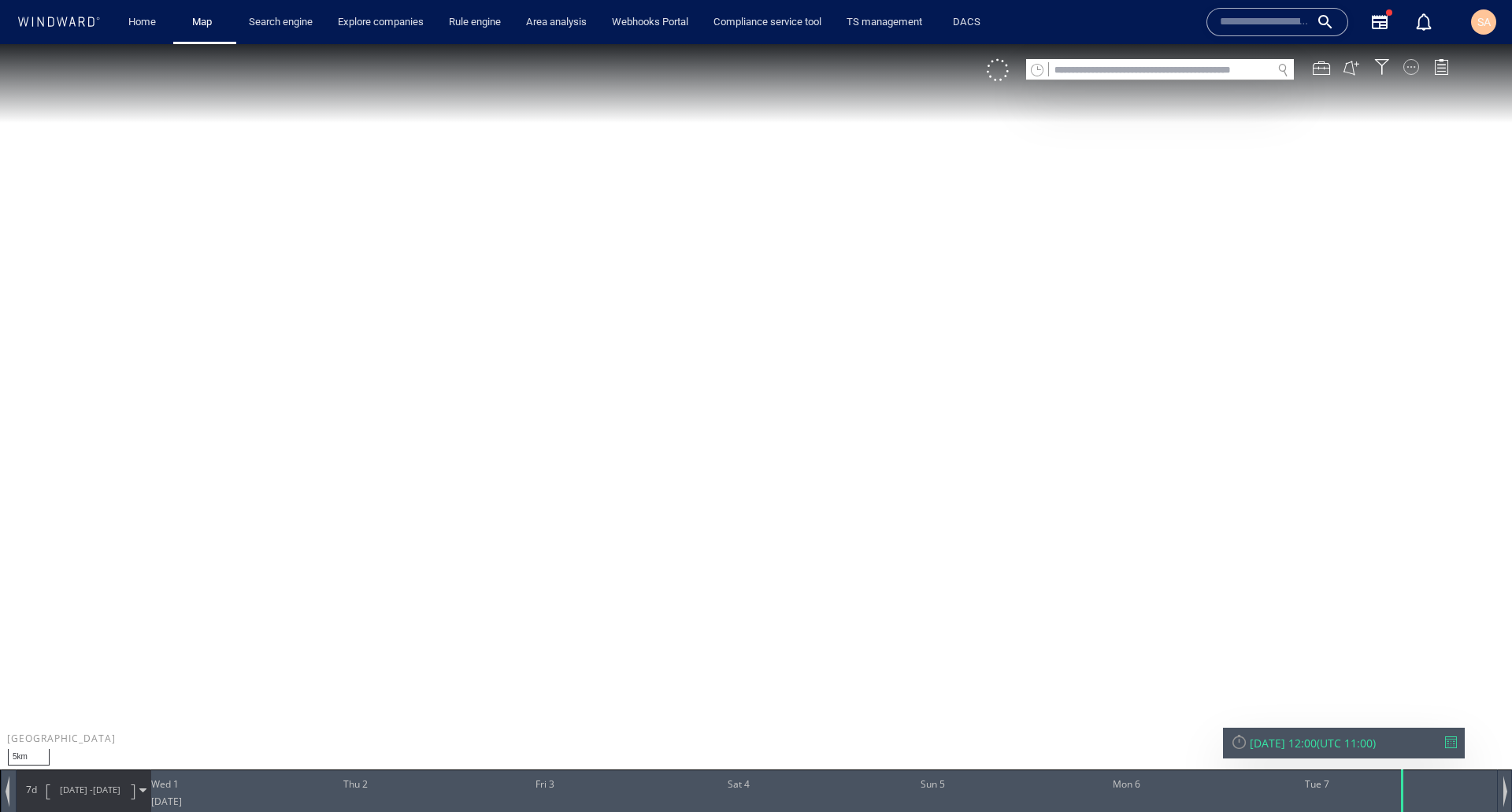
click at [1411, 69] on div at bounding box center [1411, 67] width 15 height 15
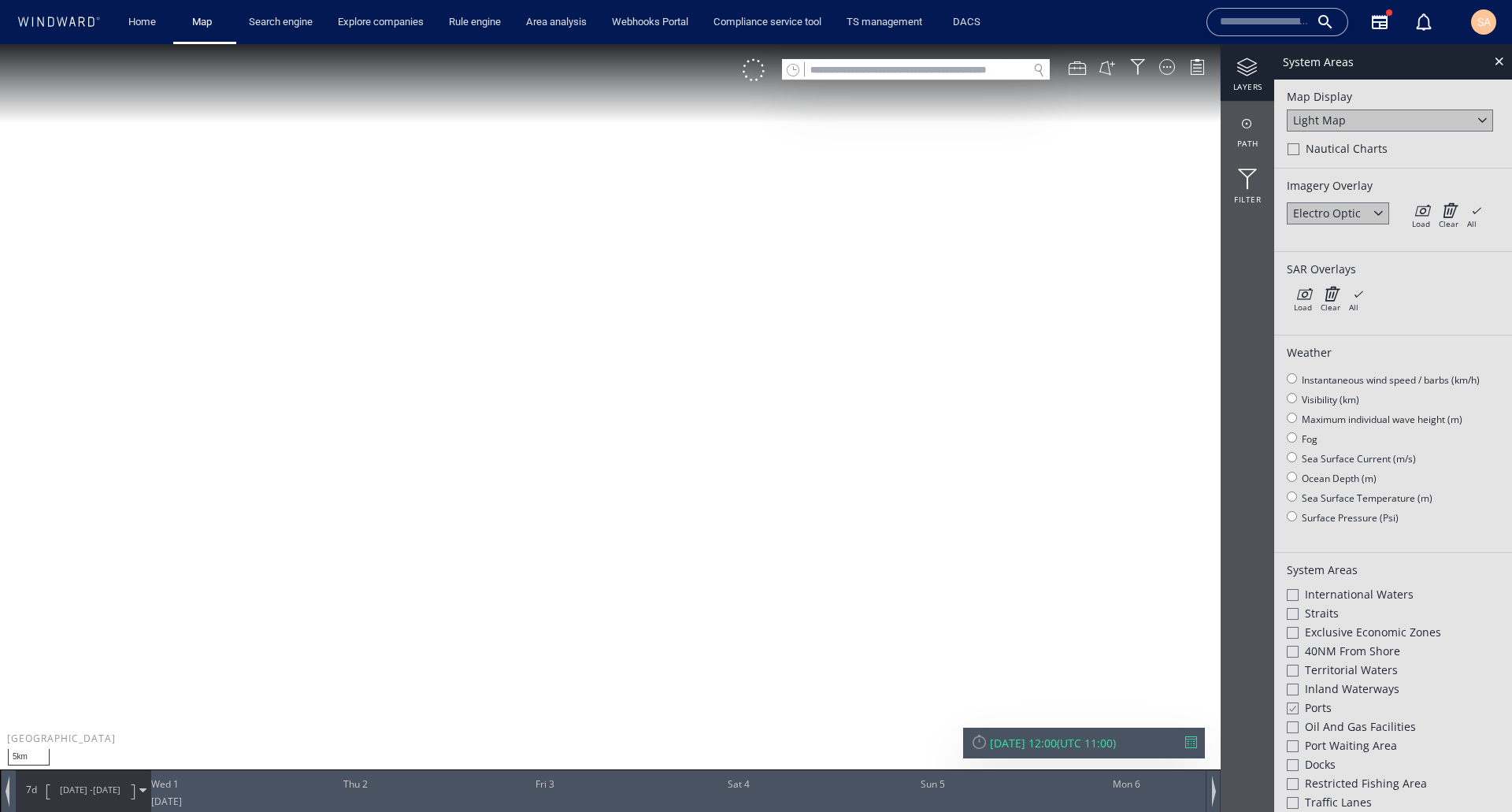
click at [1432, 215] on div "Load Clear All × Loading all overlays might take a while!" at bounding box center [1447, 214] width 79 height 23
click at [1425, 217] on icon at bounding box center [1420, 210] width 18 height 15
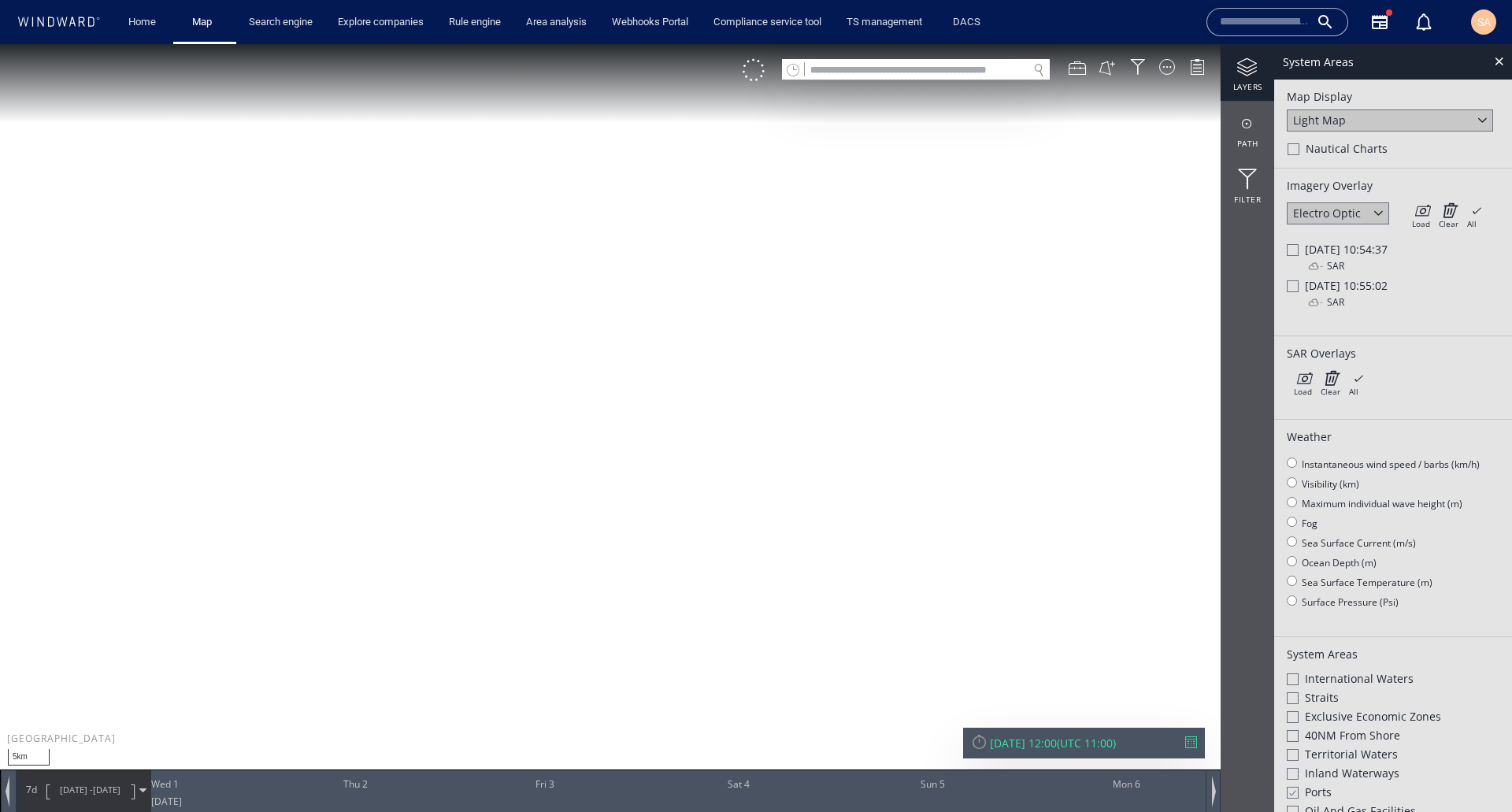
click at [1295, 254] on div at bounding box center [1292, 250] width 12 height 12
drag, startPoint x: 456, startPoint y: 380, endPoint x: 758, endPoint y: 290, distance: 315.1
click at [758, 290] on canvas "Map" at bounding box center [756, 420] width 1512 height 752
drag, startPoint x: 757, startPoint y: 285, endPoint x: 662, endPoint y: 466, distance: 204.4
click at [662, 466] on canvas "Map" at bounding box center [756, 420] width 1512 height 752
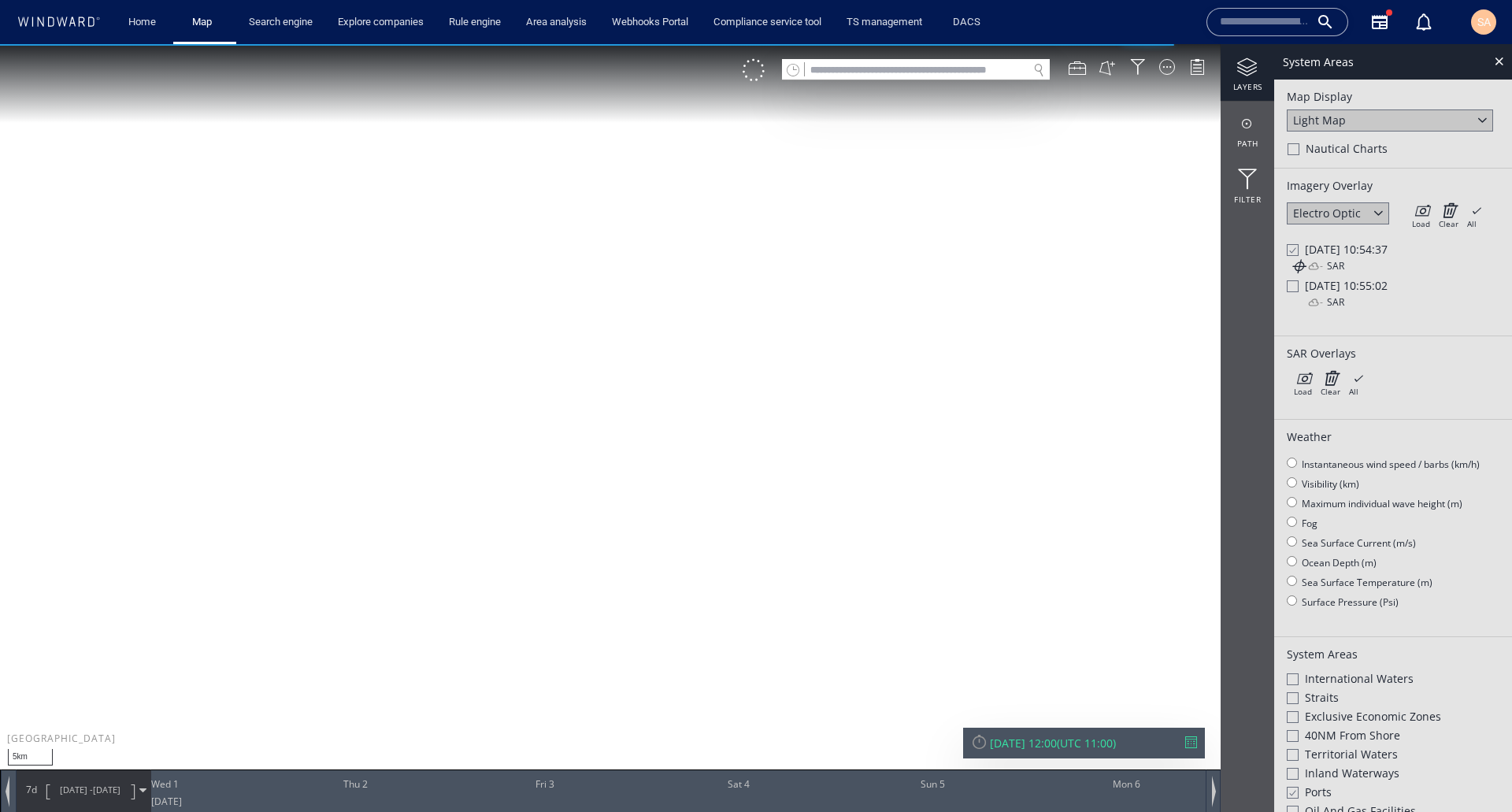
drag, startPoint x: 762, startPoint y: 537, endPoint x: 735, endPoint y: 636, distance: 102.6
click at [735, 636] on canvas "Map" at bounding box center [756, 420] width 1512 height 752
drag, startPoint x: 858, startPoint y: 401, endPoint x: 677, endPoint y: 554, distance: 237.0
click at [677, 554] on canvas "Map" at bounding box center [756, 420] width 1512 height 752
drag, startPoint x: 695, startPoint y: 618, endPoint x: 575, endPoint y: 393, distance: 255.0
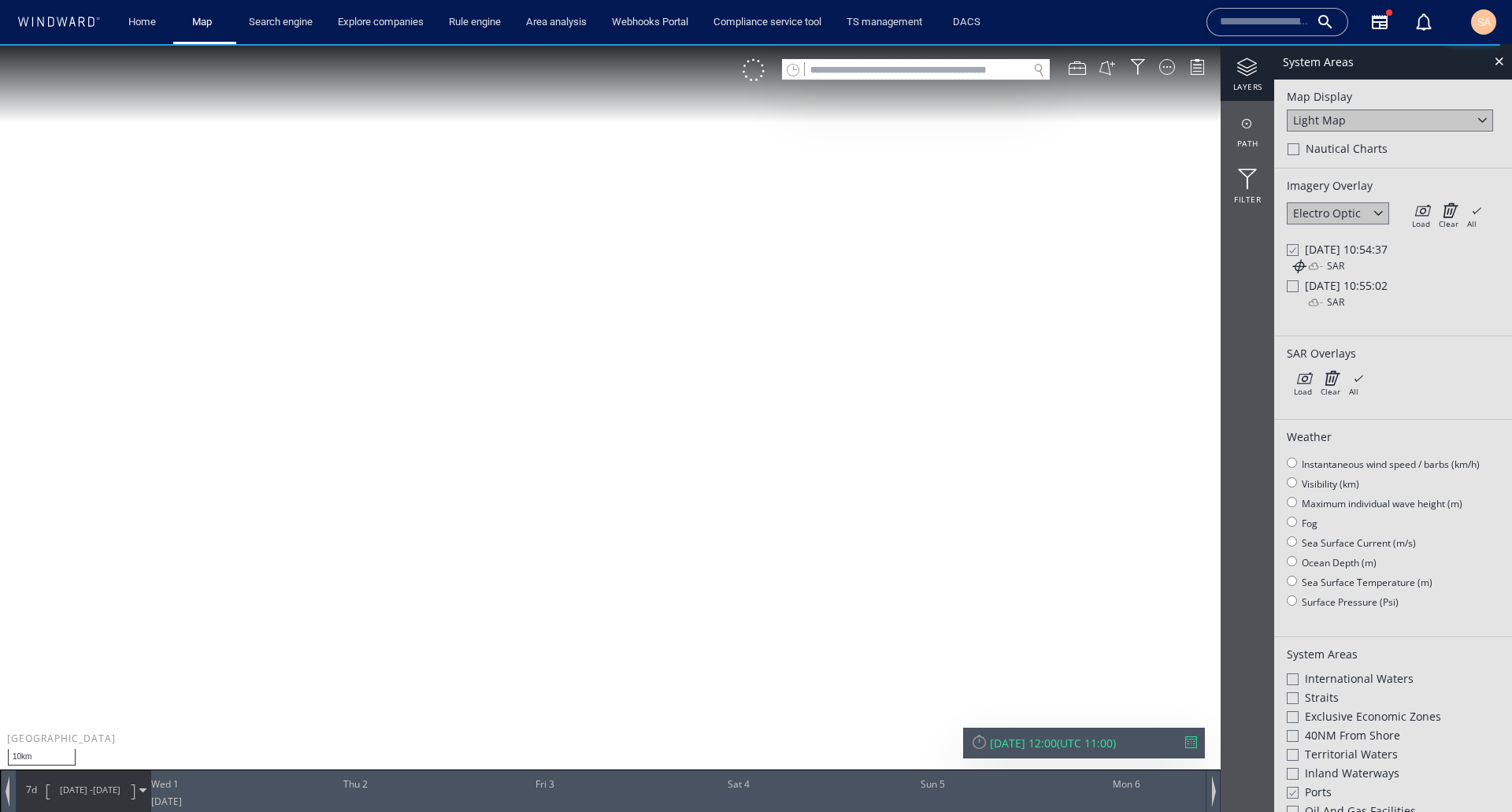
click at [575, 393] on canvas "Map" at bounding box center [756, 420] width 1512 height 752
